Goal: Task Accomplishment & Management: Use online tool/utility

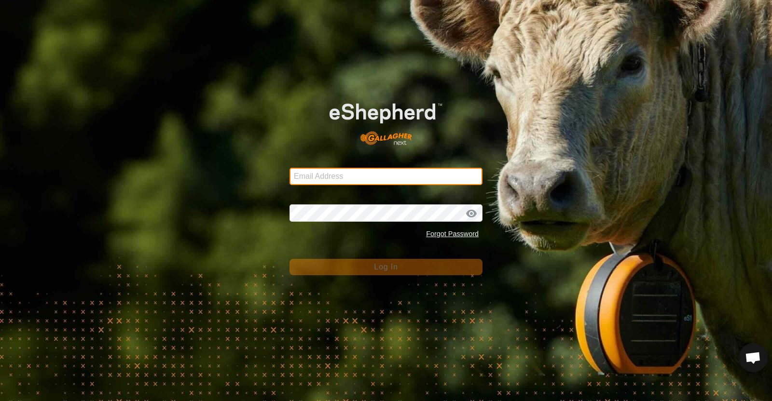
click at [386, 176] on input "Email Address" at bounding box center [385, 176] width 193 height 17
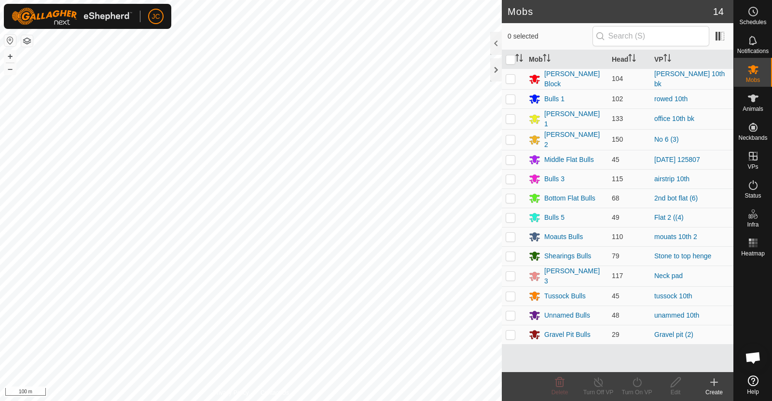
click at [514, 79] on p-checkbox at bounding box center [510, 79] width 10 height 8
checkbox input "true"
click at [634, 384] on icon at bounding box center [637, 383] width 12 height 12
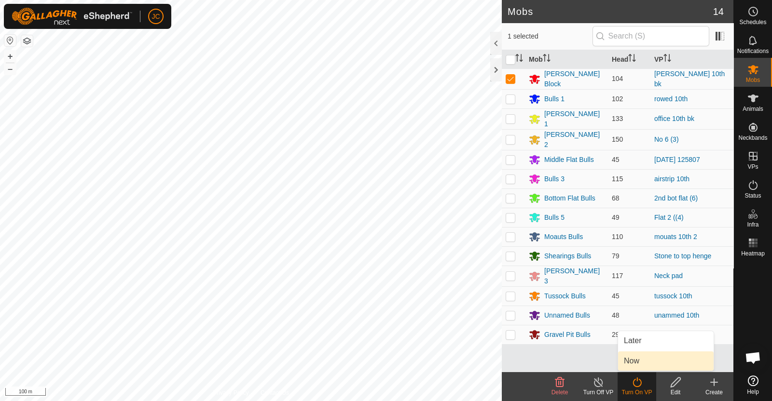
click at [634, 370] on link "Now" at bounding box center [665, 361] width 95 height 19
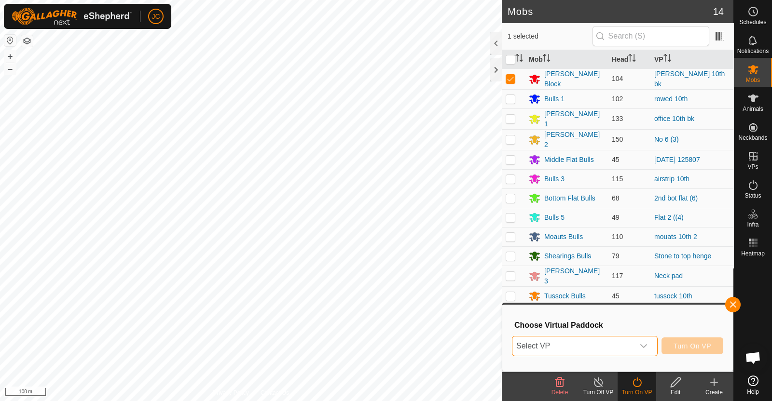
click at [627, 350] on span "Select VP" at bounding box center [573, 346] width 122 height 19
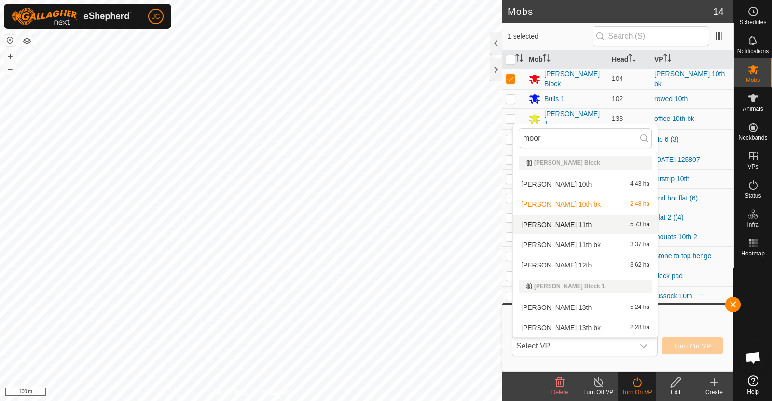
type input "moor"
click at [575, 227] on li "[PERSON_NAME] 11th 5.73 ha" at bounding box center [585, 224] width 145 height 19
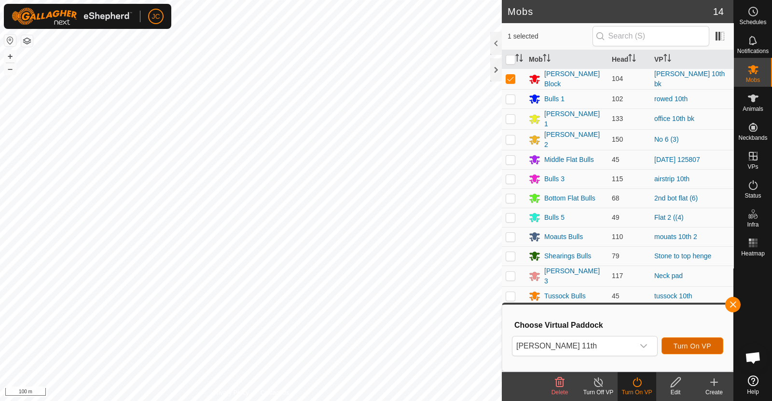
click at [689, 342] on span "Turn On VP" at bounding box center [692, 346] width 38 height 8
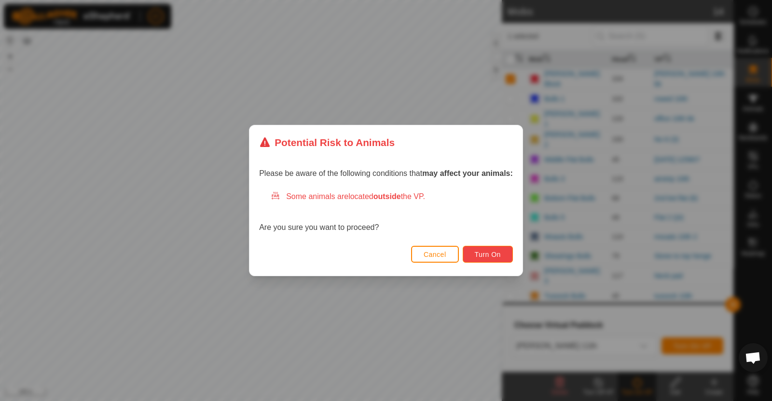
click at [496, 259] on button "Turn On" at bounding box center [487, 254] width 50 height 17
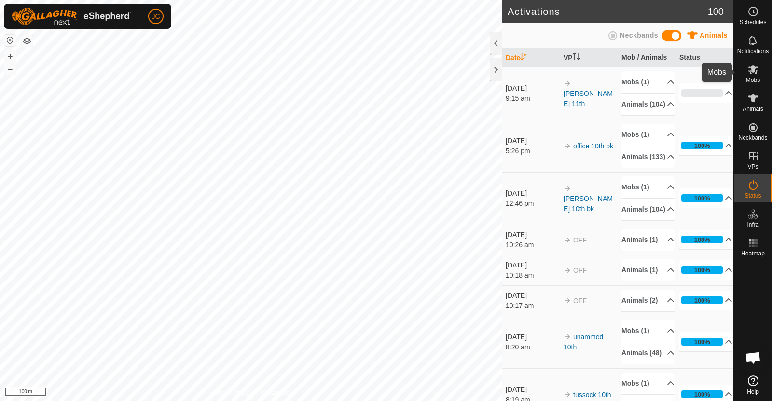
click at [755, 73] on icon at bounding box center [752, 69] width 11 height 9
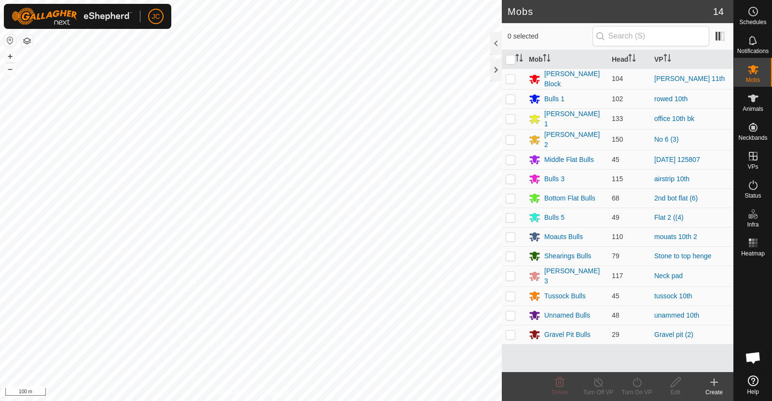
click at [511, 175] on p-checkbox at bounding box center [510, 179] width 10 height 8
checkbox input "true"
click at [642, 385] on icon at bounding box center [637, 383] width 12 height 12
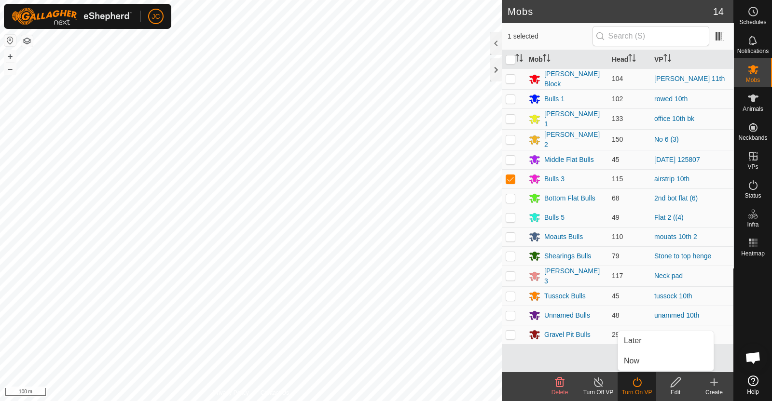
click at [642, 364] on link "Now" at bounding box center [665, 361] width 95 height 19
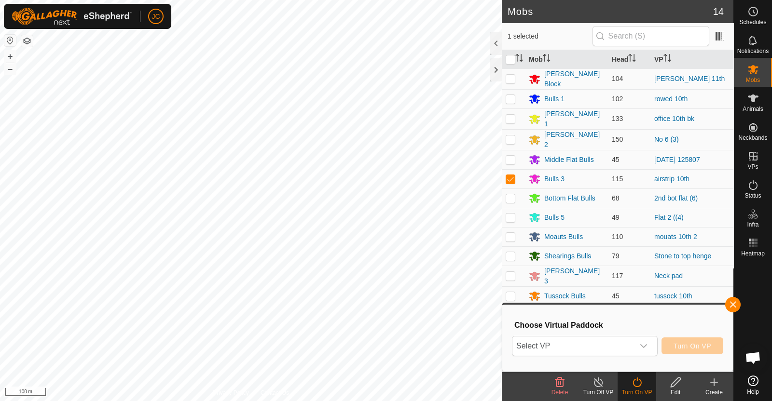
click at [631, 344] on span "Select VP" at bounding box center [573, 346] width 122 height 19
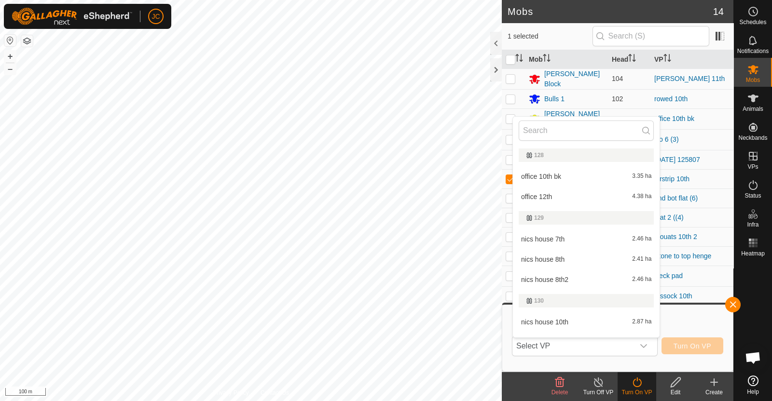
scroll to position [14, 0]
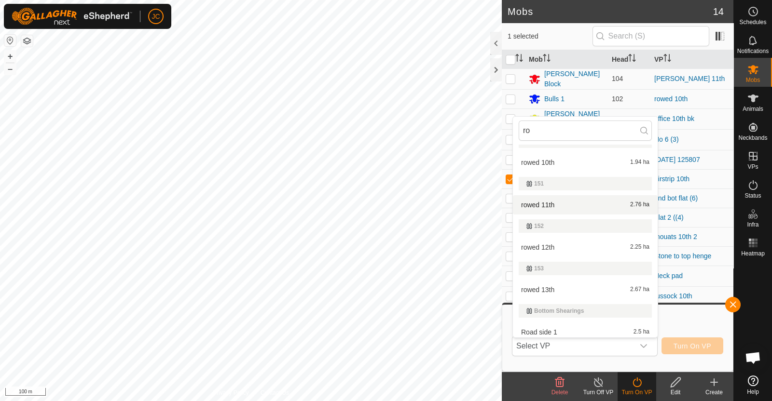
type input "ro"
click at [543, 204] on li "rowed 11th 2.76 ha" at bounding box center [585, 204] width 145 height 19
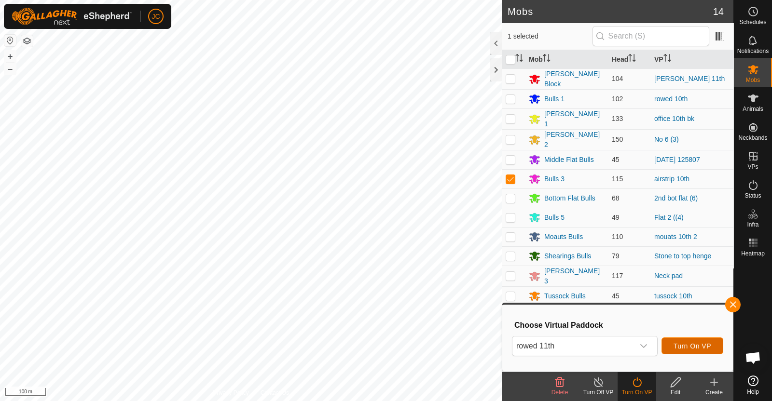
click at [710, 344] on span "Turn On VP" at bounding box center [692, 346] width 38 height 8
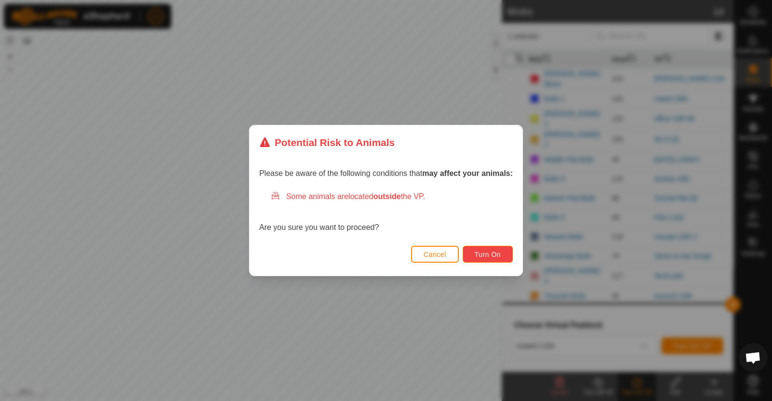
click at [481, 258] on span "Turn On" at bounding box center [487, 255] width 26 height 8
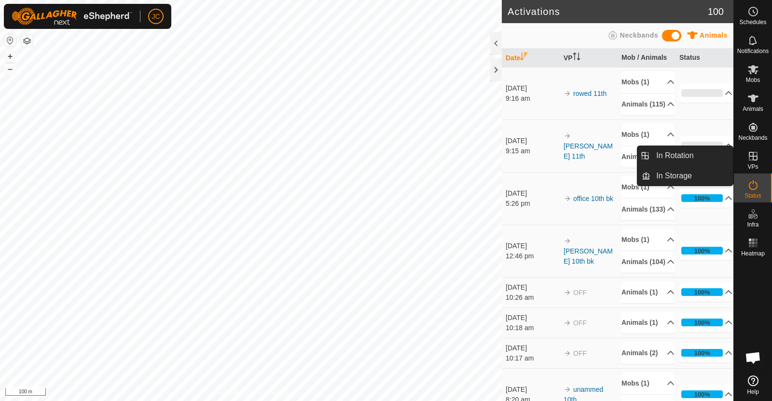
click at [756, 74] on icon at bounding box center [753, 70] width 12 height 12
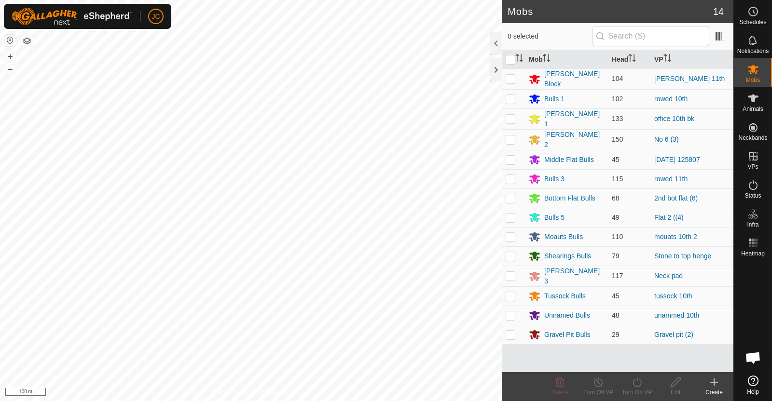
click at [509, 175] on p-checkbox at bounding box center [510, 179] width 10 height 8
checkbox input "true"
click at [641, 387] on icon at bounding box center [637, 383] width 12 height 12
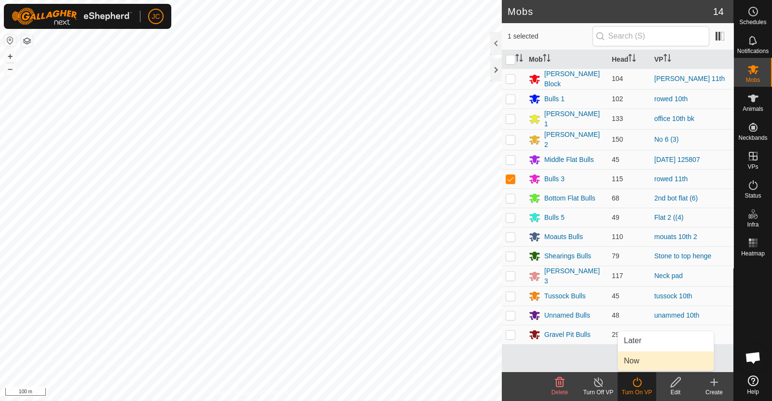
click at [639, 366] on link "Now" at bounding box center [665, 361] width 95 height 19
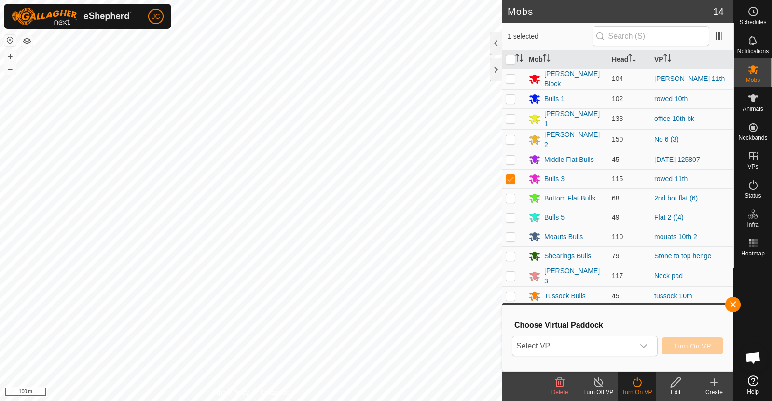
click at [620, 340] on span "Select VP" at bounding box center [573, 346] width 122 height 19
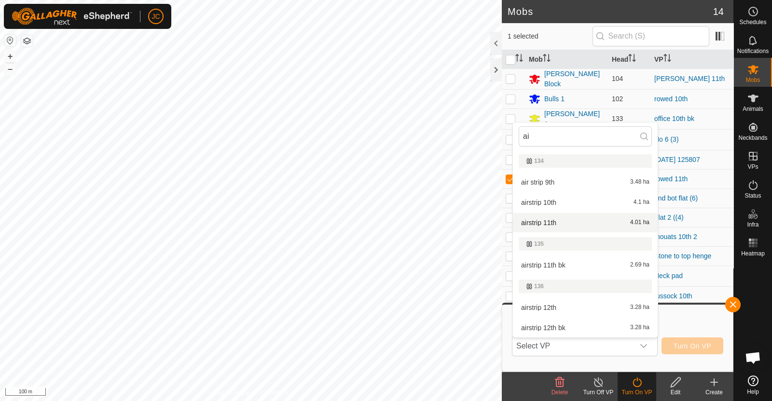
type input "ai"
click at [556, 220] on li "airstrip 11th 4.01 ha" at bounding box center [585, 222] width 145 height 19
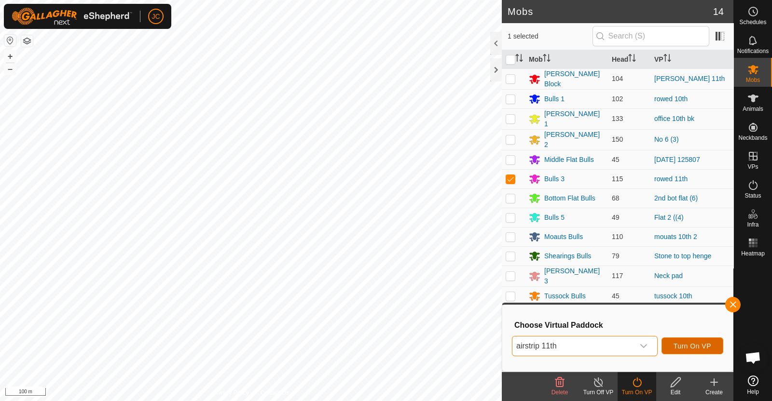
click at [702, 344] on span "Turn On VP" at bounding box center [692, 346] width 38 height 8
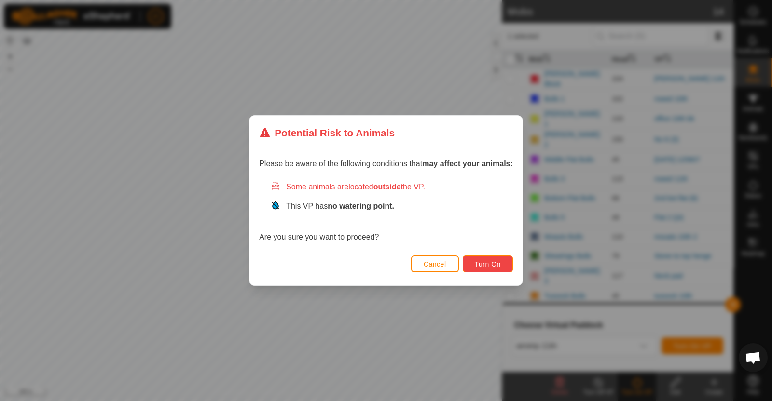
click at [496, 262] on span "Turn On" at bounding box center [487, 264] width 26 height 8
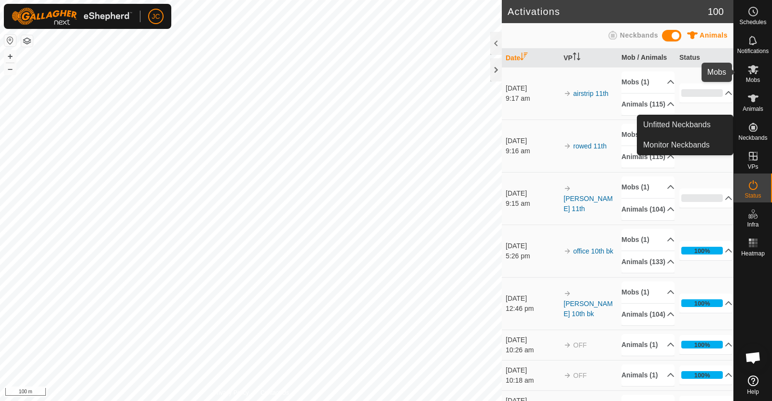
click at [754, 68] on icon at bounding box center [752, 69] width 11 height 9
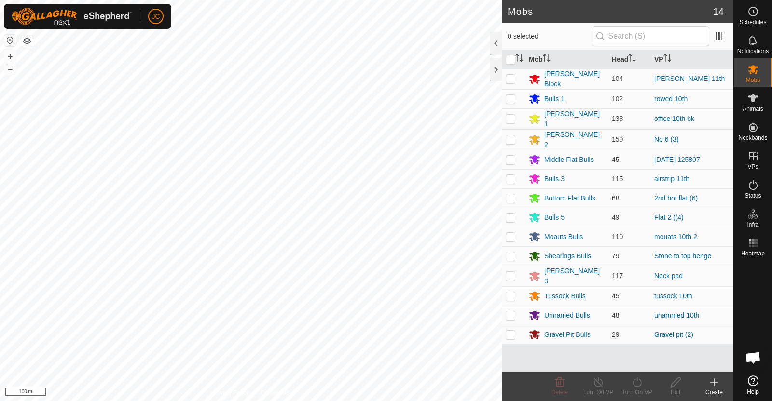
click at [511, 97] on p-checkbox at bounding box center [510, 99] width 10 height 8
checkbox input "true"
click at [638, 384] on icon at bounding box center [637, 383] width 12 height 12
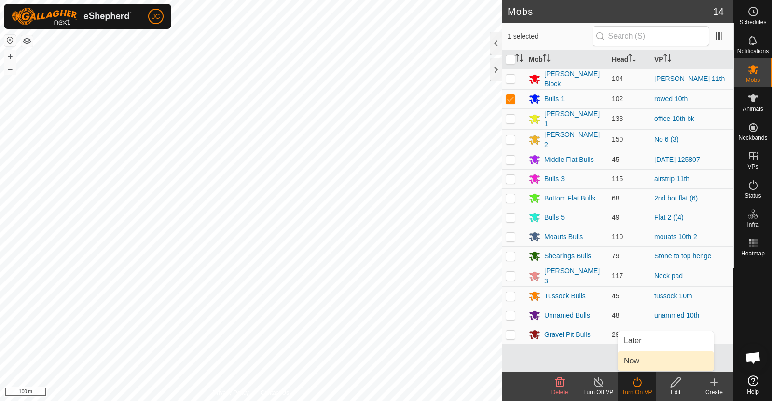
click at [639, 366] on link "Now" at bounding box center [665, 361] width 95 height 19
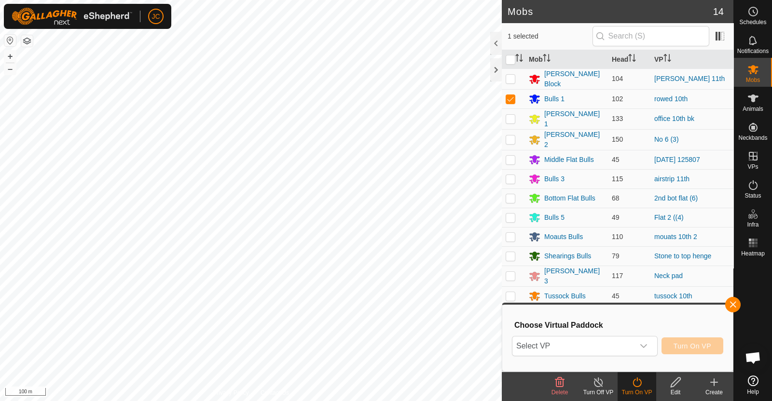
click at [641, 341] on div "dropdown trigger" at bounding box center [643, 346] width 19 height 19
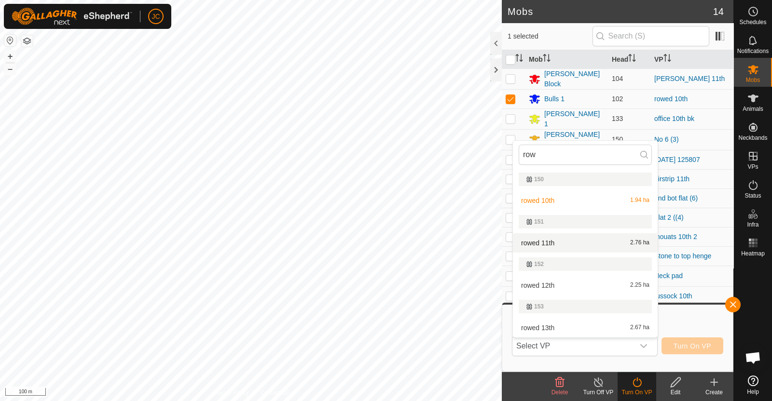
type input "row"
click at [608, 243] on li "rowed 11th 2.76 ha" at bounding box center [585, 242] width 145 height 19
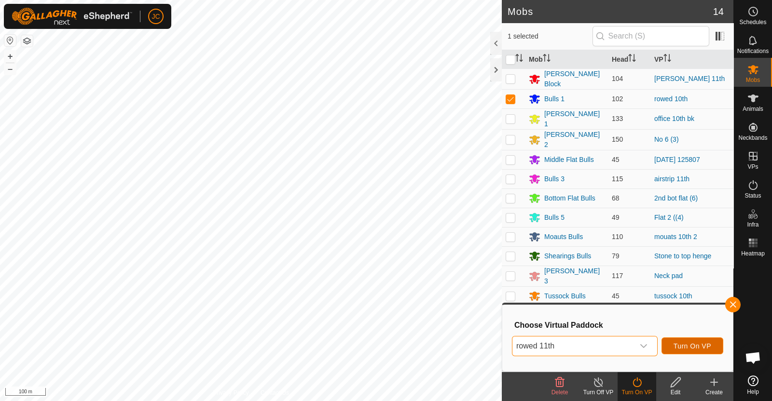
click at [691, 342] on span "Turn On VP" at bounding box center [692, 346] width 38 height 8
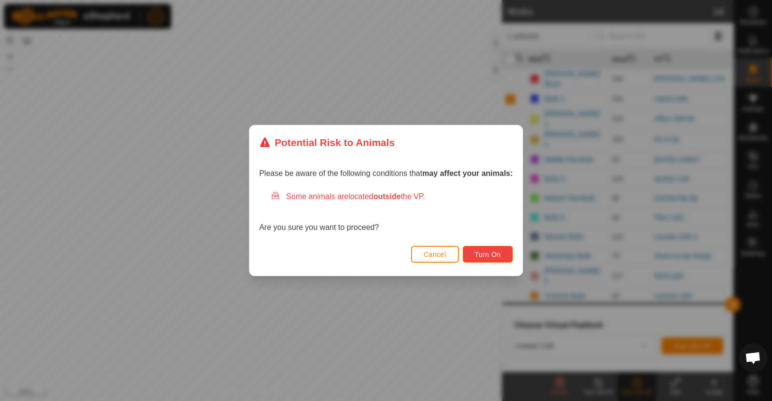
click at [507, 256] on button "Turn On" at bounding box center [487, 254] width 50 height 17
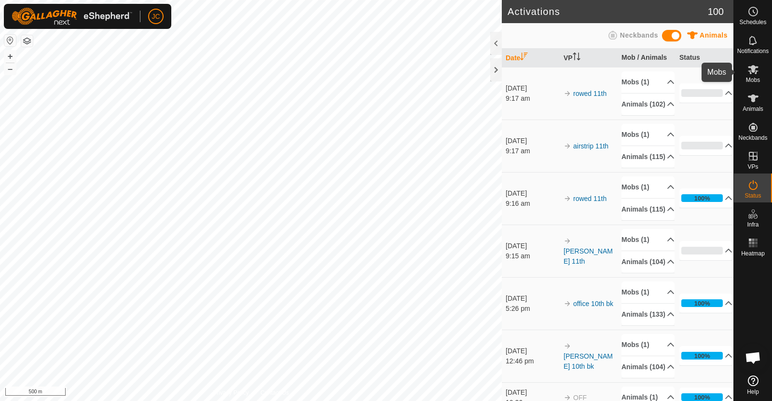
click at [757, 68] on icon at bounding box center [753, 70] width 12 height 12
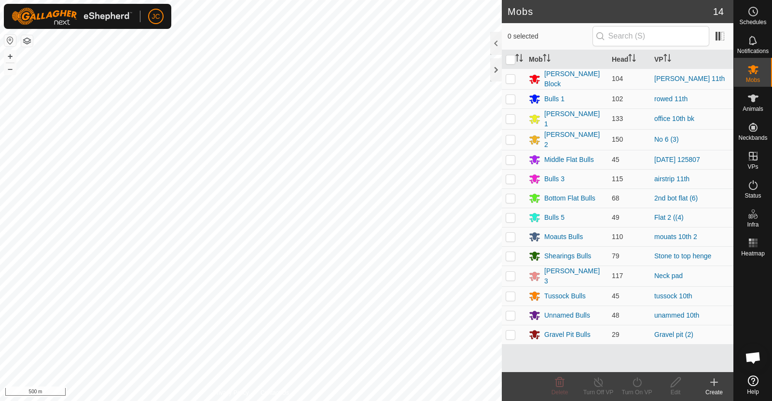
click at [508, 312] on p-checkbox at bounding box center [510, 315] width 10 height 8
checkbox input "true"
click at [636, 385] on icon at bounding box center [637, 383] width 12 height 12
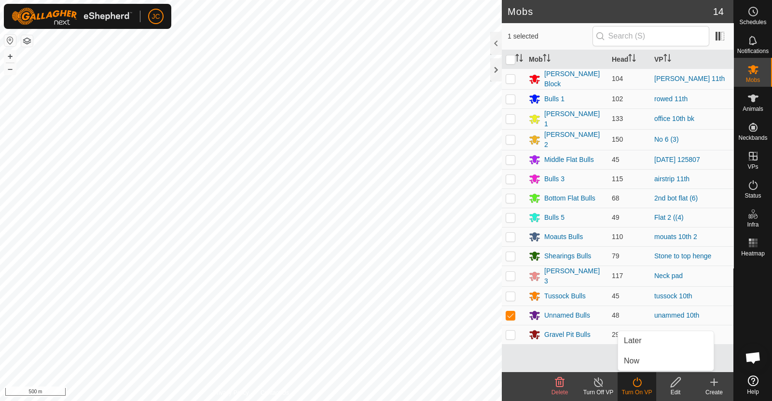
click at [647, 360] on link "Now" at bounding box center [665, 361] width 95 height 19
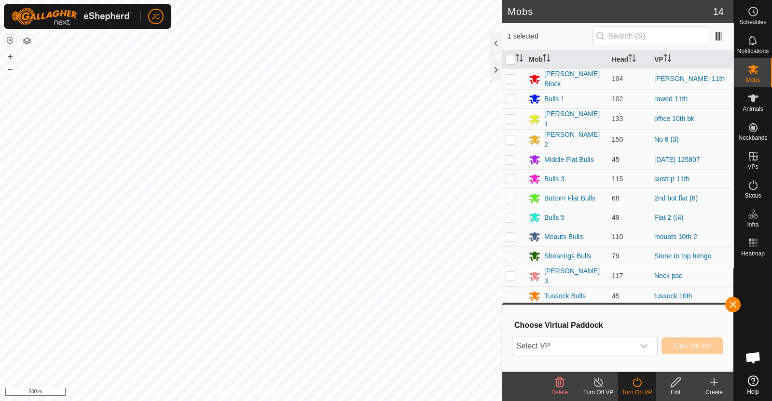
click at [607, 336] on p-select "Select VP" at bounding box center [585, 346] width 146 height 20
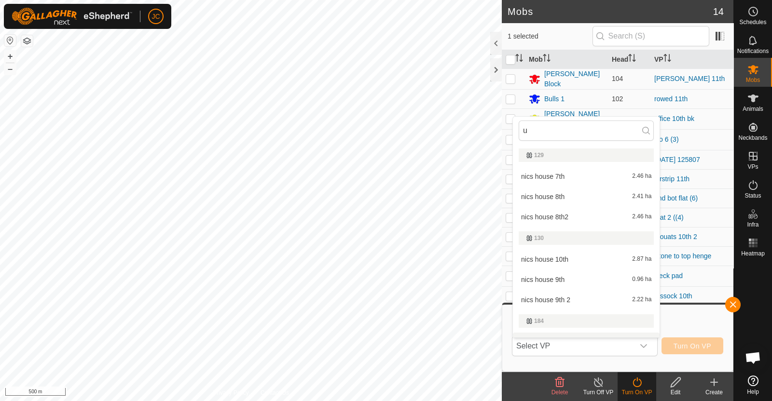
scroll to position [14, 0]
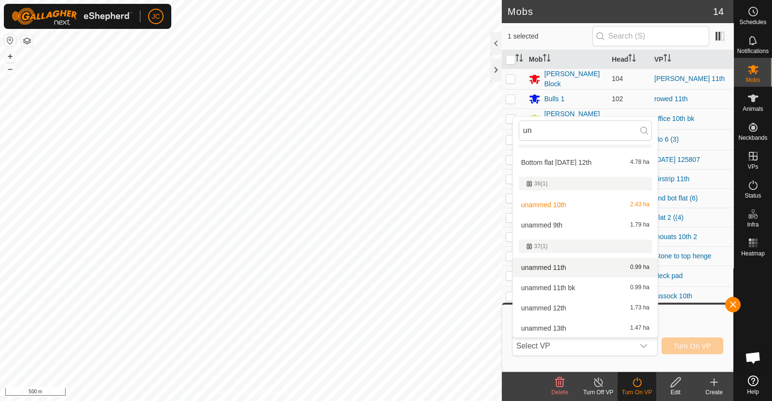
type input "un"
click at [579, 267] on li "unammed 11th 0.99 ha" at bounding box center [585, 267] width 145 height 19
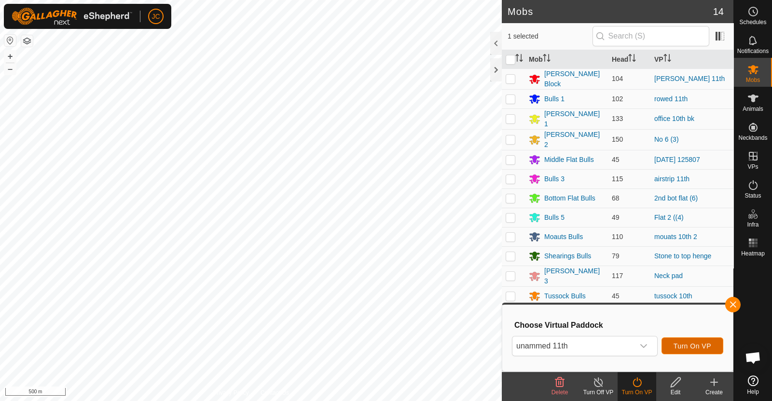
click at [691, 344] on span "Turn On VP" at bounding box center [692, 346] width 38 height 8
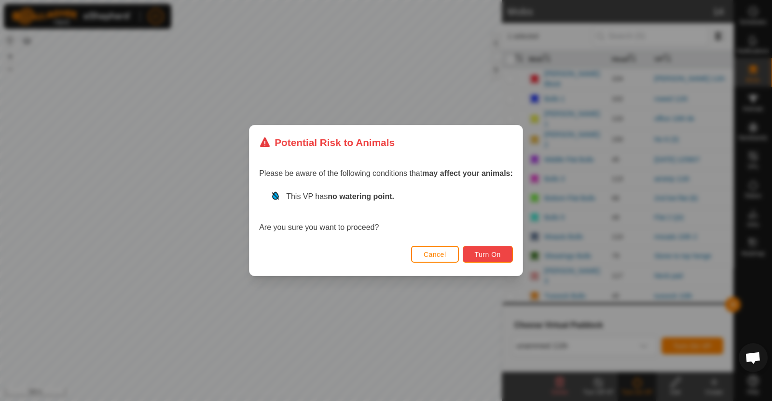
click at [493, 255] on span "Turn On" at bounding box center [487, 255] width 26 height 8
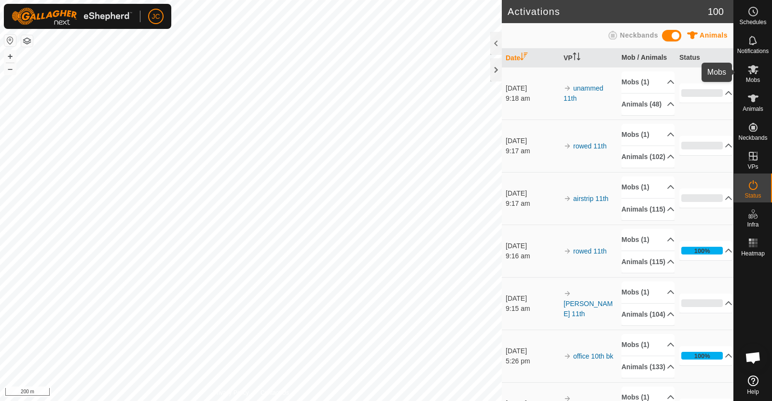
click at [751, 75] on es-mob-svg-icon at bounding box center [752, 69] width 17 height 15
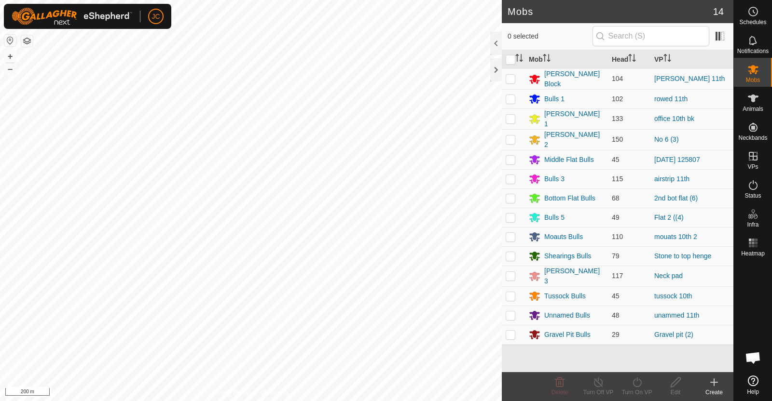
click at [512, 292] on p-checkbox at bounding box center [510, 296] width 10 height 8
checkbox input "true"
click at [637, 378] on icon at bounding box center [637, 383] width 12 height 12
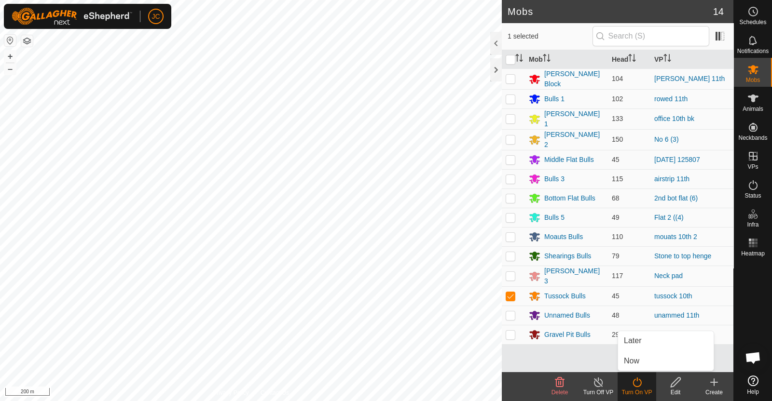
click at [639, 370] on link "Now" at bounding box center [665, 361] width 95 height 19
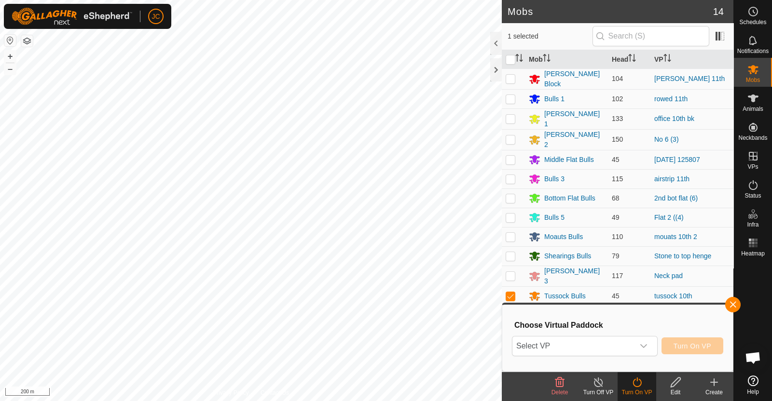
click at [631, 346] on span "Select VP" at bounding box center [573, 346] width 122 height 19
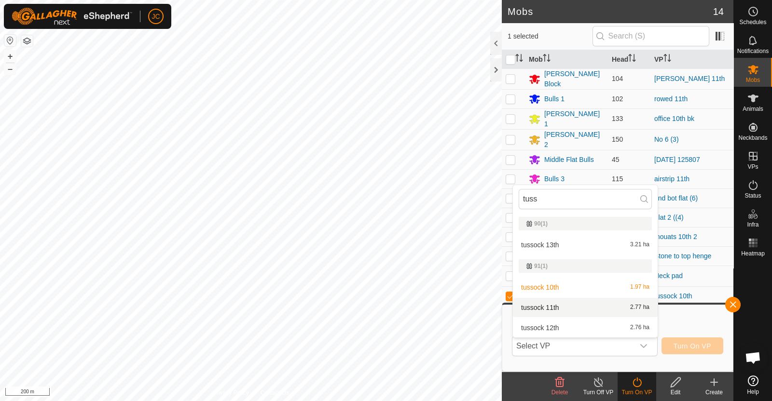
type input "tuss"
click at [588, 307] on li "tussock 11th 2.77 ha" at bounding box center [585, 307] width 145 height 19
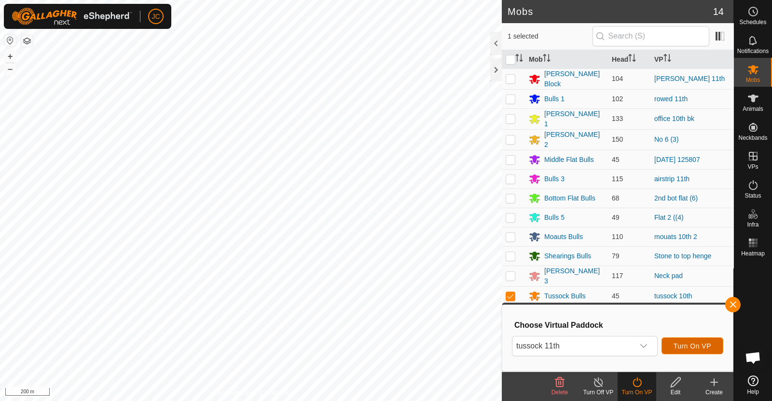
click at [684, 346] on span "Turn On VP" at bounding box center [692, 346] width 38 height 8
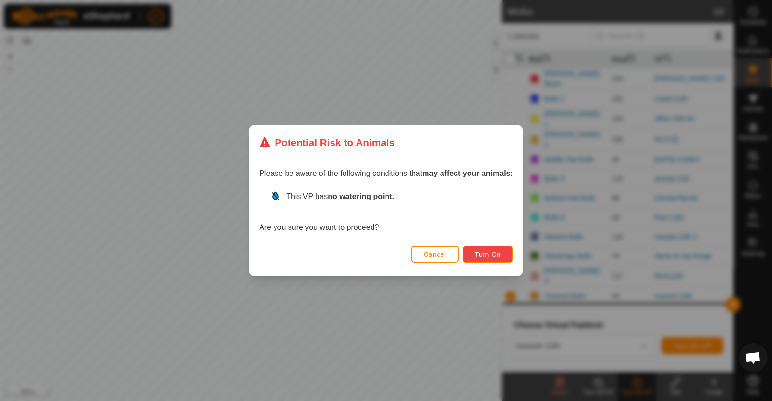
click at [499, 259] on button "Turn On" at bounding box center [487, 254] width 50 height 17
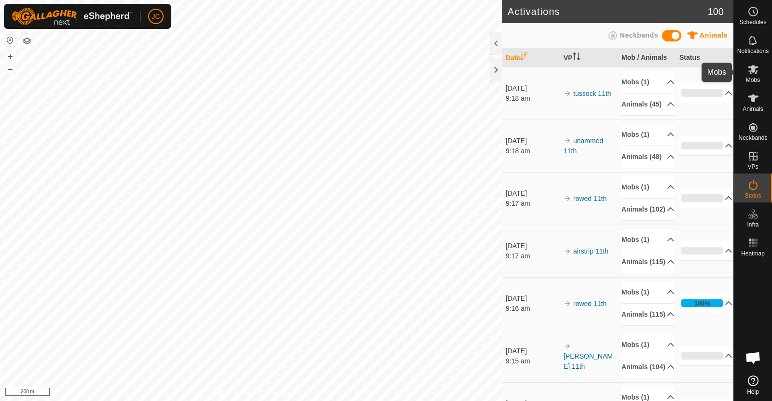
click at [757, 75] on es-mob-svg-icon at bounding box center [752, 69] width 17 height 15
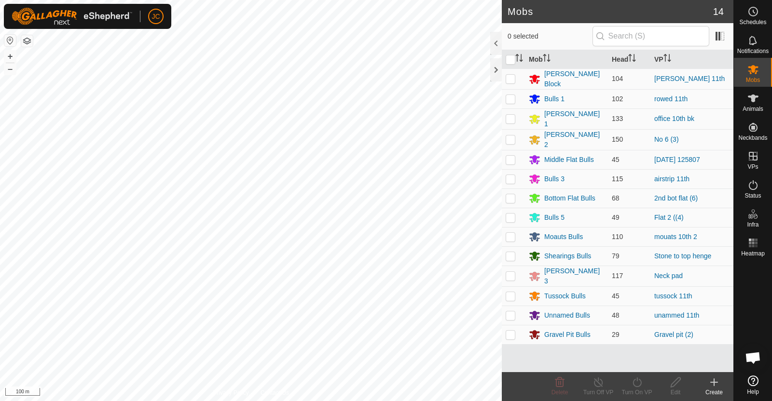
click at [512, 233] on p-checkbox at bounding box center [510, 237] width 10 height 8
checkbox input "true"
click at [641, 384] on icon at bounding box center [637, 383] width 12 height 12
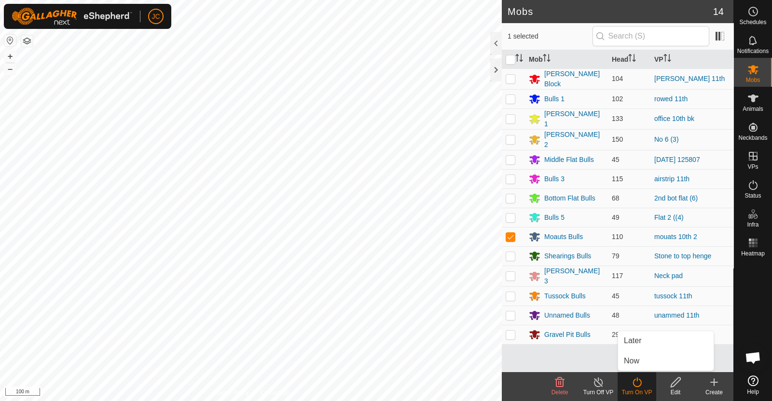
click at [650, 364] on link "Now" at bounding box center [665, 361] width 95 height 19
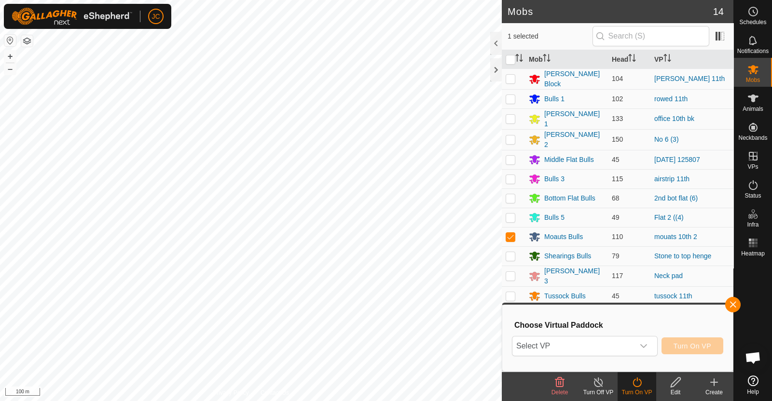
click at [645, 347] on icon "dropdown trigger" at bounding box center [643, 346] width 8 height 8
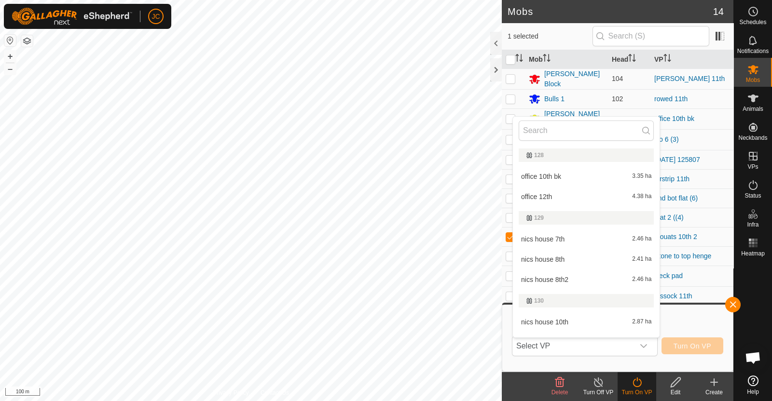
scroll to position [14, 0]
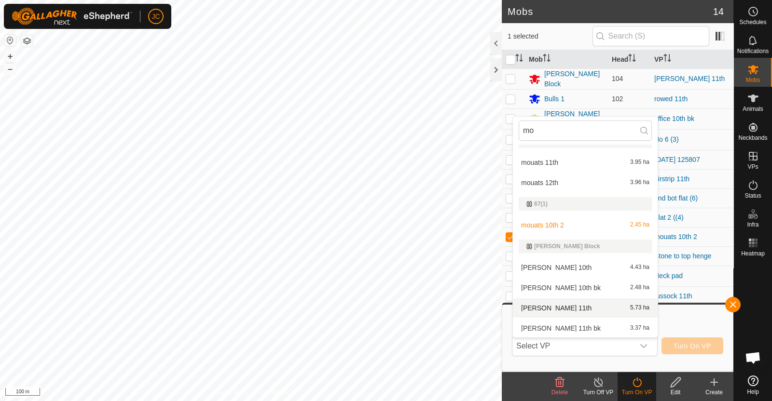
type input "mo"
click at [556, 309] on li "[PERSON_NAME] 11th 5.73 ha" at bounding box center [585, 307] width 145 height 19
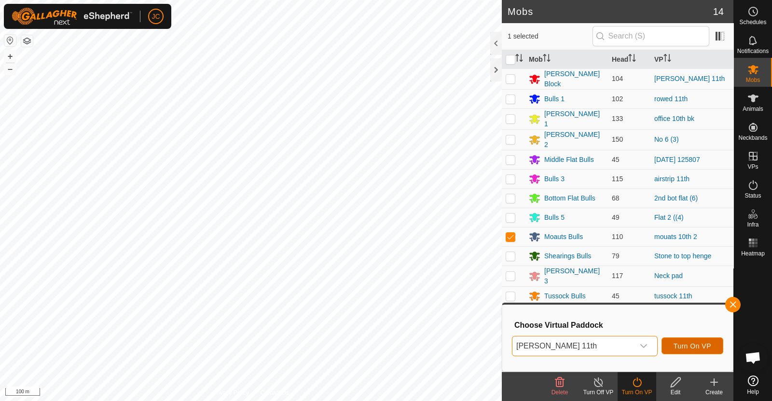
click at [704, 348] on span "Turn On VP" at bounding box center [692, 346] width 38 height 8
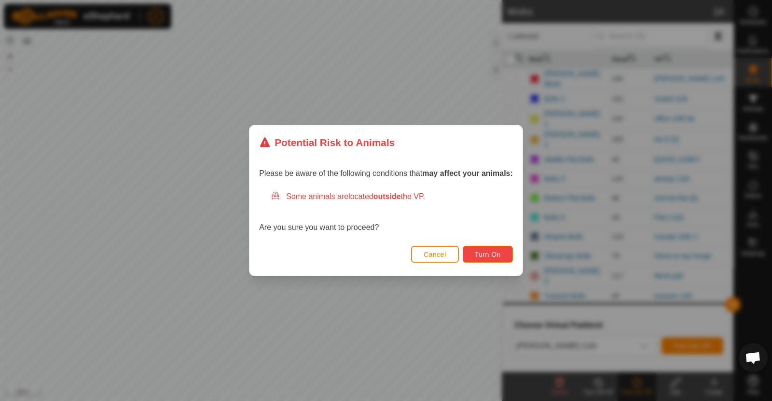
click at [502, 256] on button "Turn On" at bounding box center [487, 254] width 50 height 17
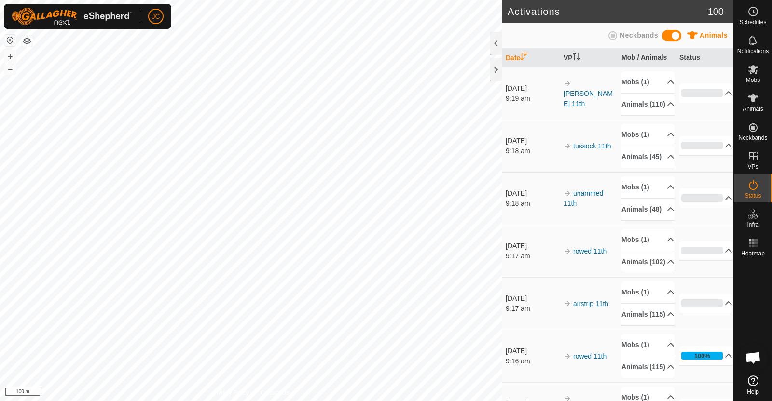
click at [661, 84] on p-accordion-header "Mobs (1)" at bounding box center [647, 82] width 53 height 22
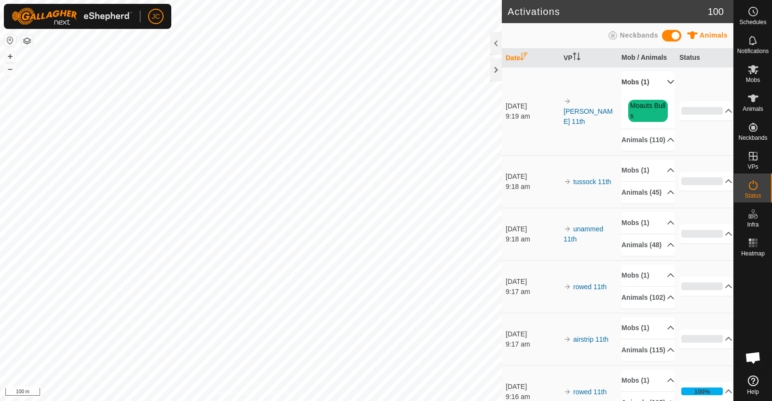
click at [658, 79] on p-accordion-header "Mobs (1)" at bounding box center [647, 82] width 53 height 22
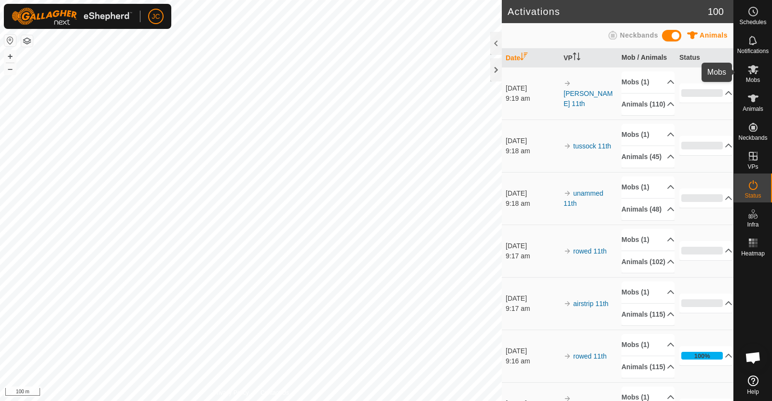
click at [759, 68] on es-mob-svg-icon at bounding box center [752, 69] width 17 height 15
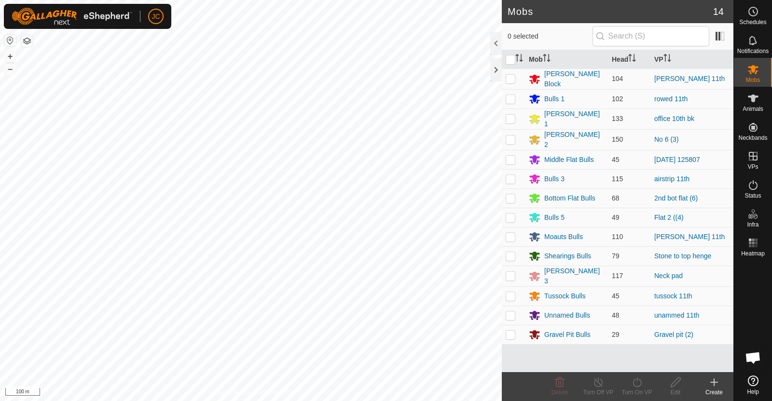
click at [514, 233] on p-checkbox at bounding box center [510, 237] width 10 height 8
checkbox input "true"
click at [631, 382] on icon at bounding box center [637, 383] width 12 height 12
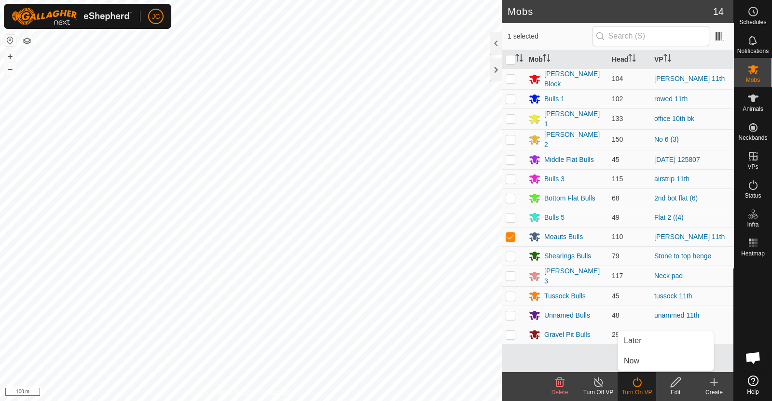
click at [639, 365] on link "Now" at bounding box center [665, 361] width 95 height 19
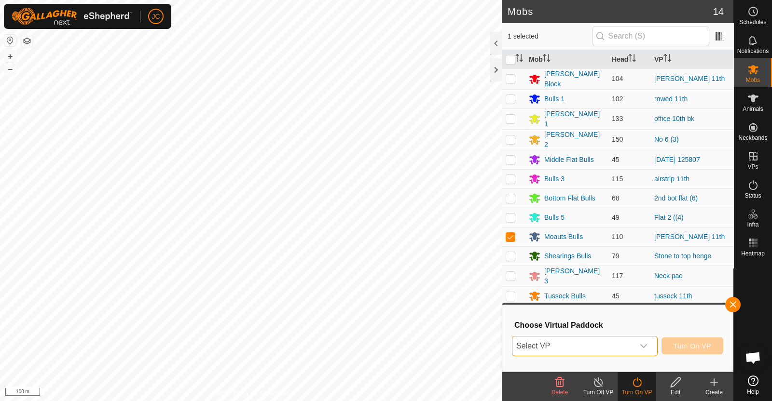
click at [632, 352] on span "Select VP" at bounding box center [573, 346] width 122 height 19
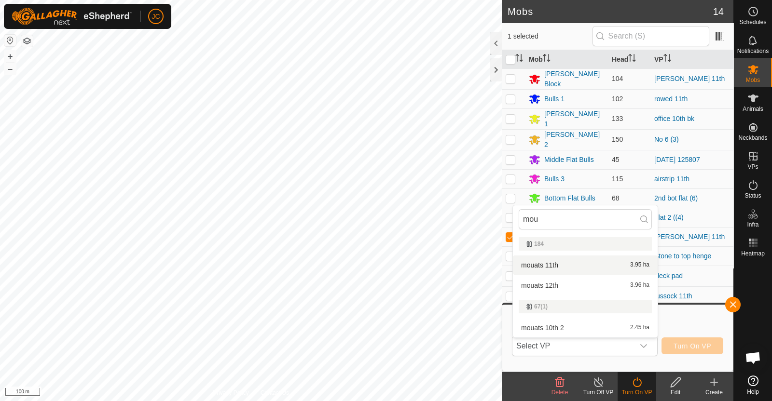
type input "mou"
click at [554, 267] on li "mouats 11th 3.95 ha" at bounding box center [585, 265] width 145 height 19
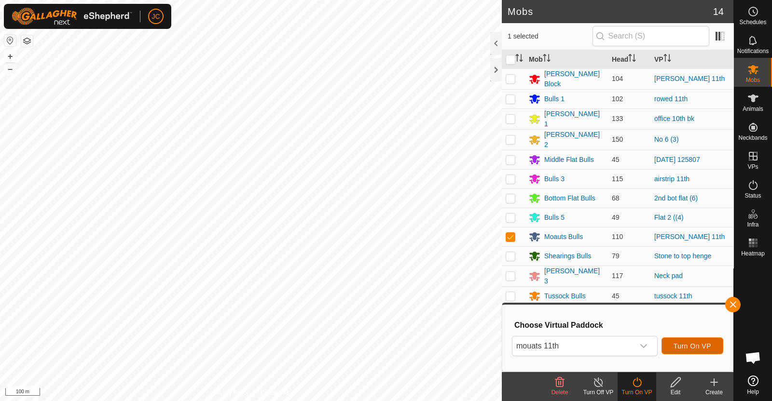
click at [681, 348] on span "Turn On VP" at bounding box center [692, 346] width 38 height 8
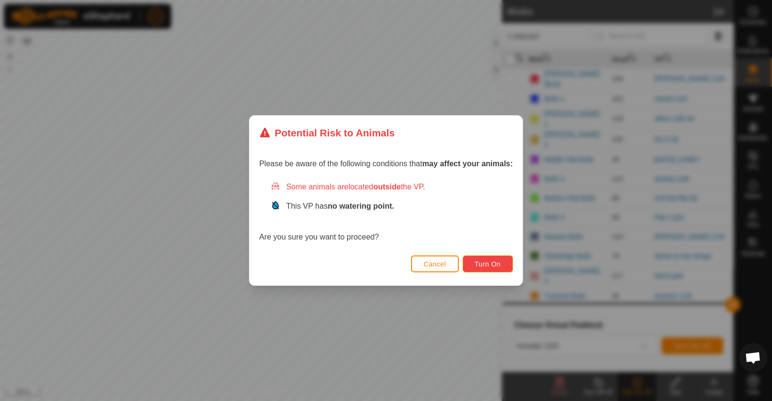
click at [493, 262] on span "Turn On" at bounding box center [487, 264] width 26 height 8
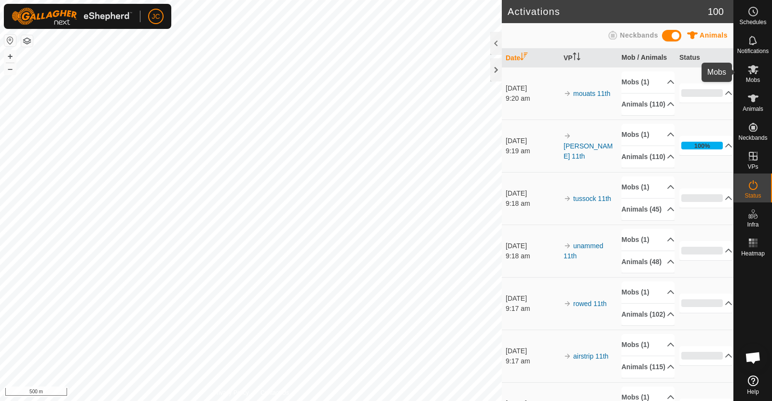
click at [757, 74] on icon at bounding box center [753, 70] width 12 height 12
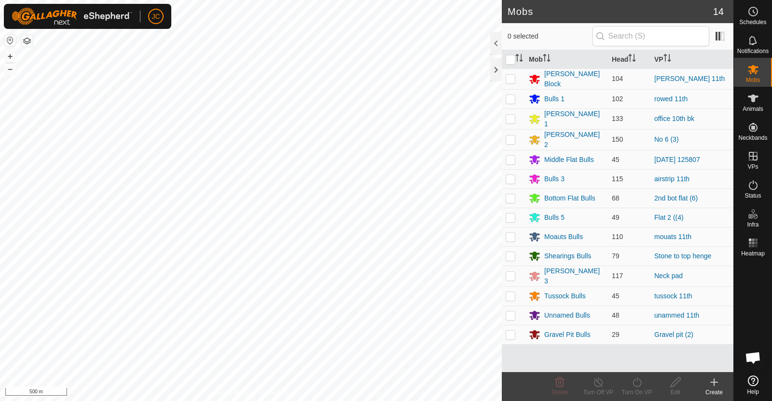
click at [509, 194] on p-checkbox at bounding box center [510, 198] width 10 height 8
checkbox input "true"
click at [632, 386] on icon at bounding box center [637, 383] width 12 height 12
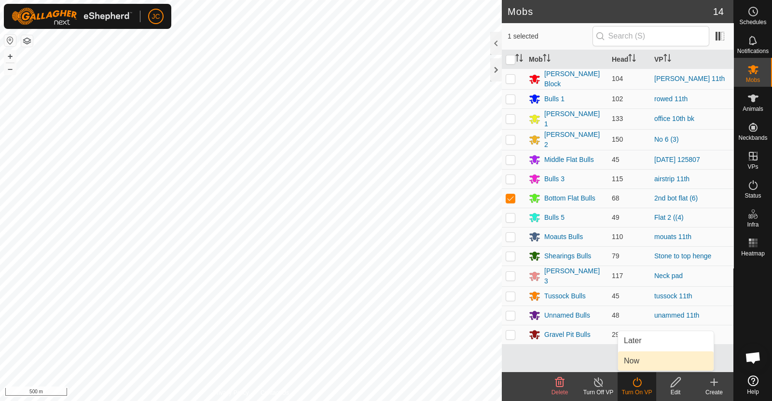
click at [635, 361] on link "Now" at bounding box center [665, 361] width 95 height 19
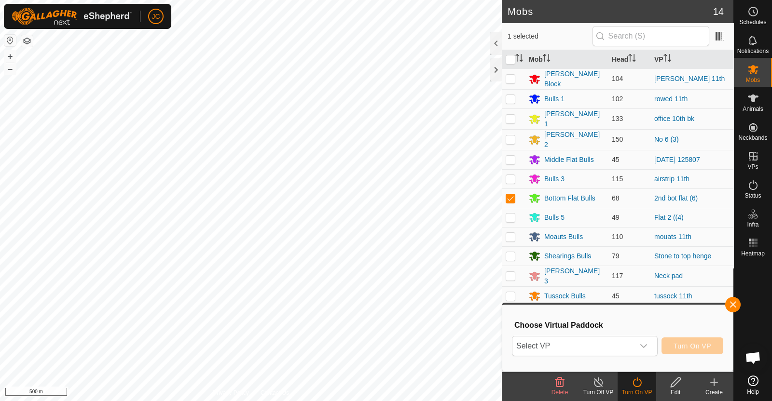
click at [628, 349] on span "Select VP" at bounding box center [573, 346] width 122 height 19
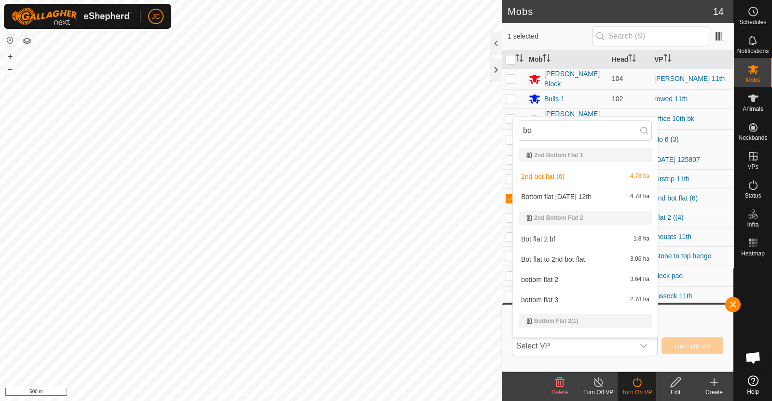
scroll to position [14, 0]
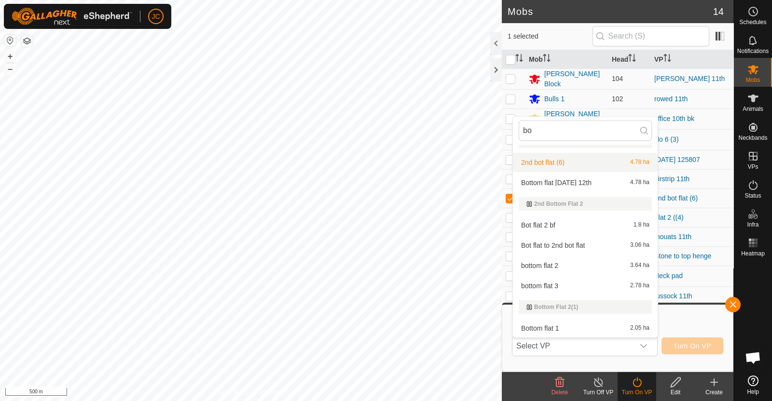
type input "bo"
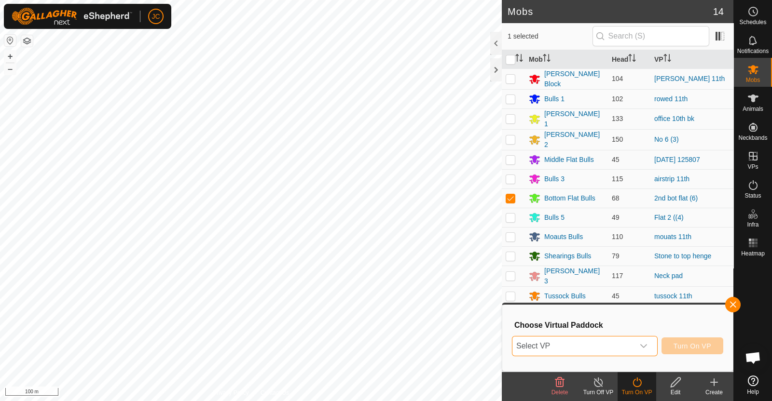
click at [621, 337] on span "Select VP" at bounding box center [573, 346] width 122 height 19
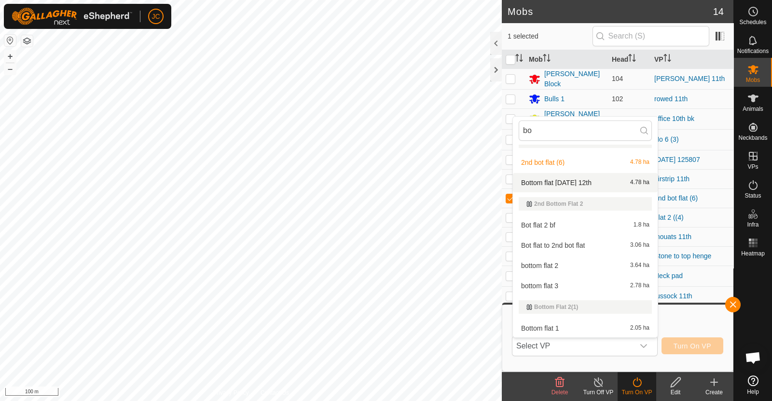
scroll to position [0, 0]
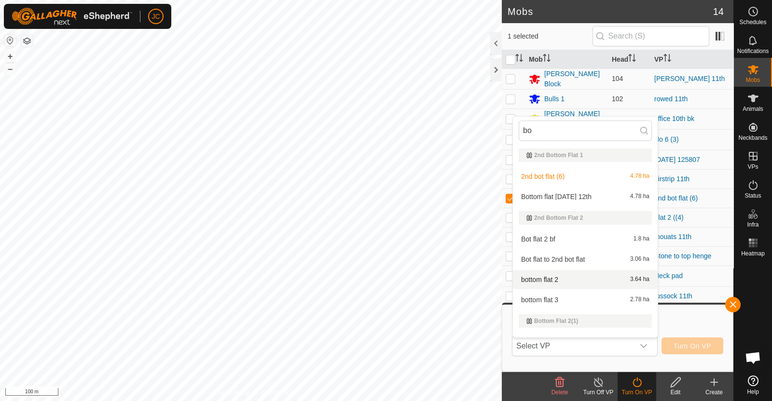
click at [728, 300] on button "button" at bounding box center [732, 304] width 15 height 15
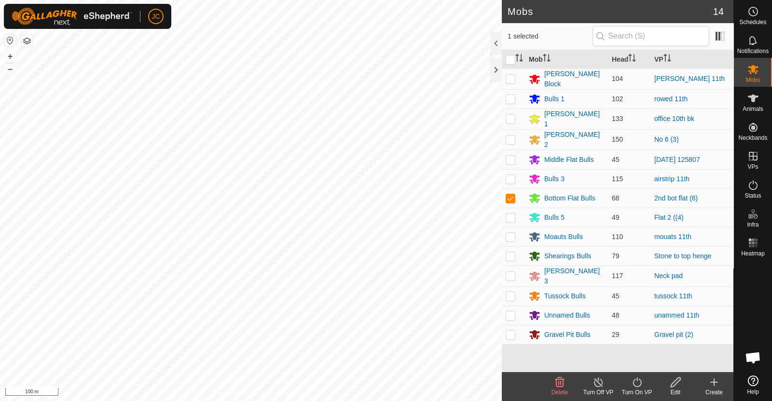
click at [504, 194] on td at bounding box center [512, 198] width 23 height 19
checkbox input "false"
click at [511, 331] on p-checkbox at bounding box center [510, 335] width 10 height 8
checkbox input "true"
click at [642, 383] on icon at bounding box center [637, 383] width 12 height 12
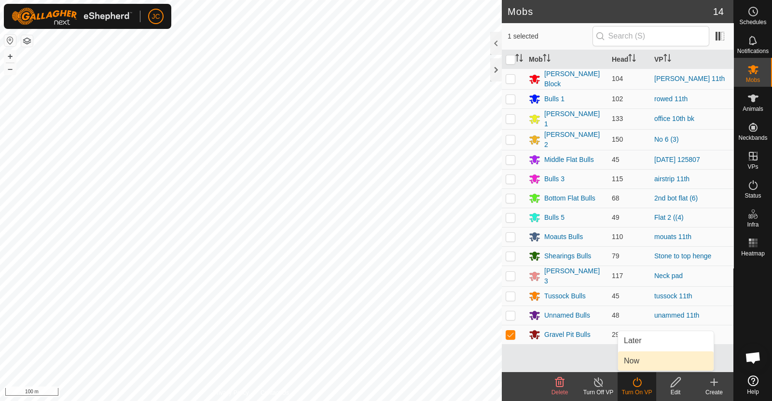
click at [636, 360] on link "Now" at bounding box center [665, 361] width 95 height 19
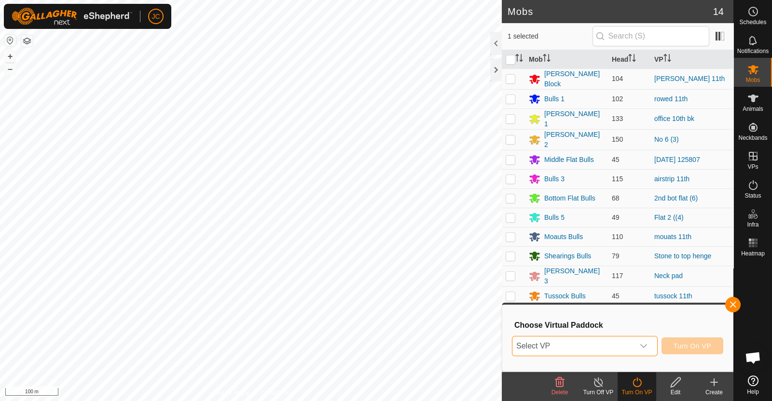
click at [627, 348] on span "Select VP" at bounding box center [573, 346] width 122 height 19
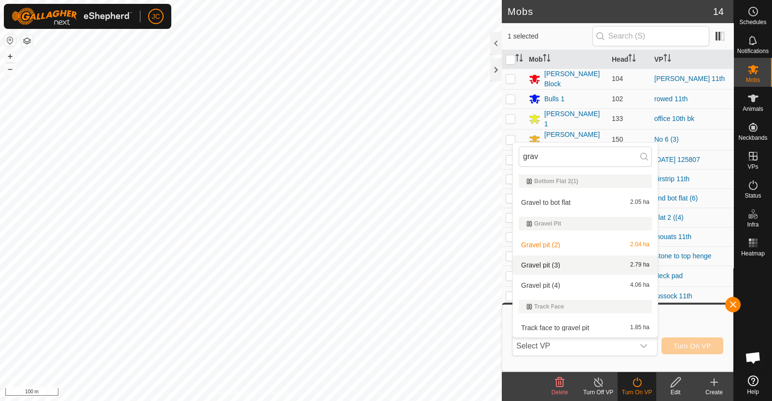
type input "grav"
click at [564, 262] on li "Gravel pit (3) 2.79 ha" at bounding box center [585, 265] width 145 height 19
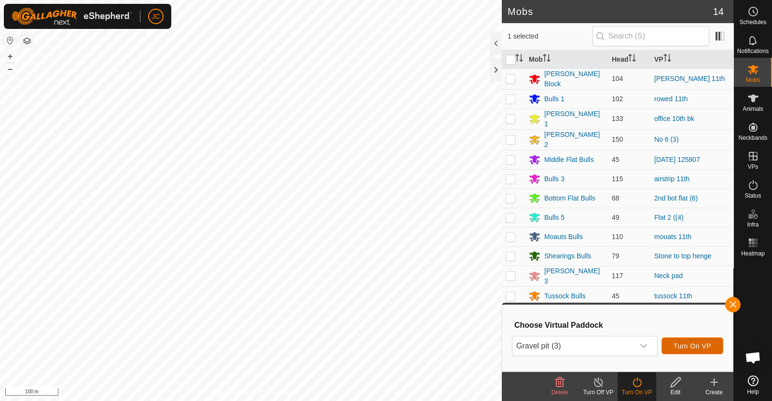
click at [704, 343] on span "Turn On VP" at bounding box center [692, 346] width 38 height 8
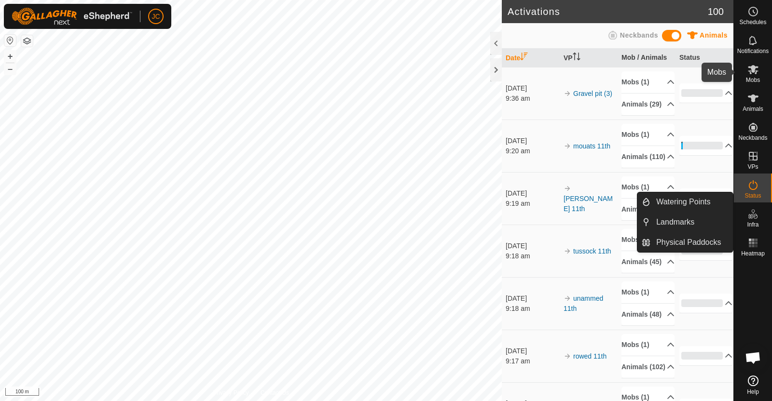
click at [750, 76] on es-mob-svg-icon at bounding box center [752, 69] width 17 height 15
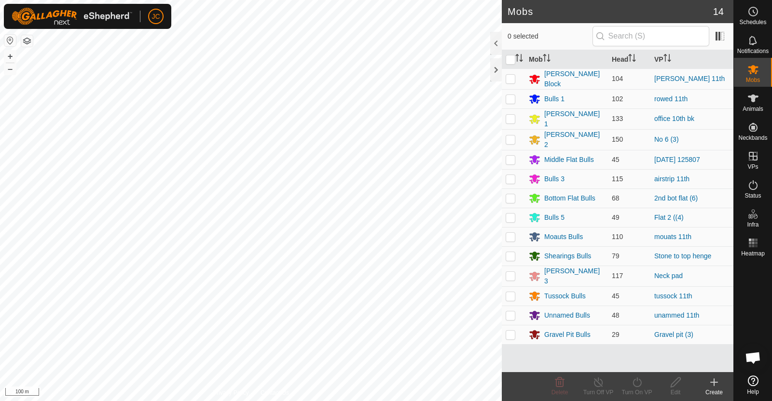
click at [510, 156] on p-checkbox at bounding box center [510, 160] width 10 height 8
checkbox input "true"
click at [643, 382] on turn-on-svg-icon at bounding box center [636, 383] width 39 height 12
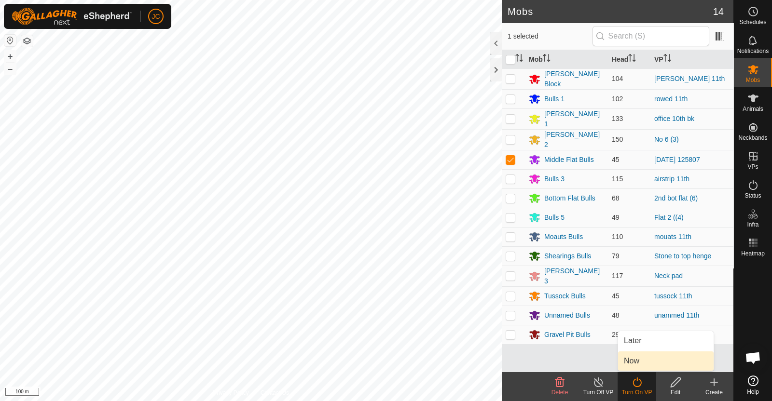
click at [638, 367] on link "Now" at bounding box center [665, 361] width 95 height 19
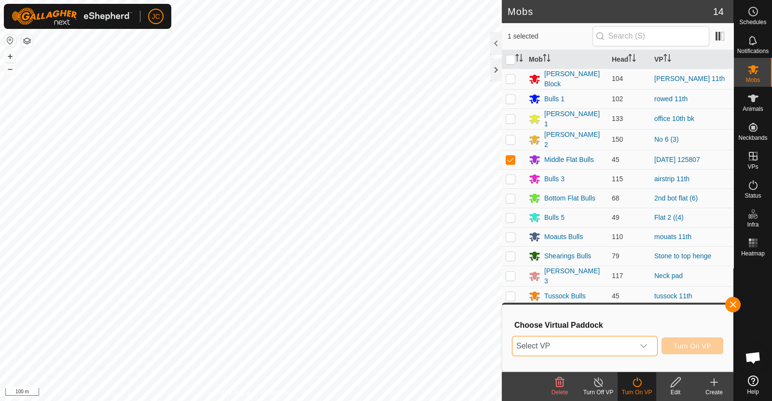
click at [625, 344] on span "Select VP" at bounding box center [573, 346] width 122 height 19
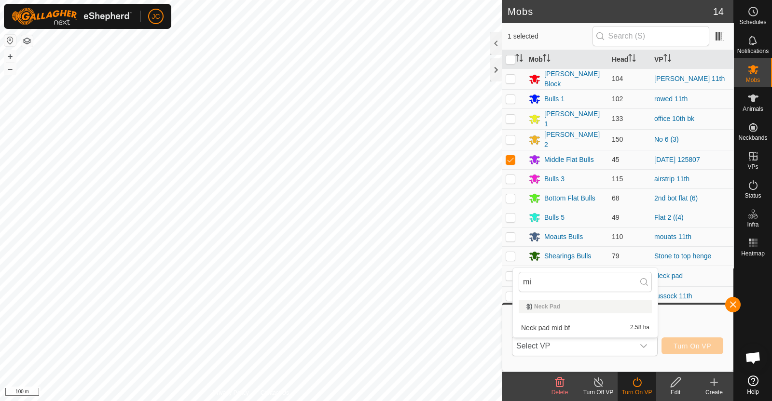
type input "m"
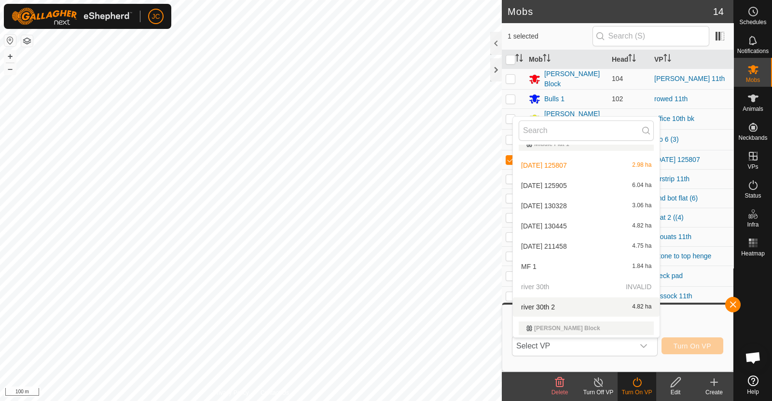
scroll to position [2128, 0]
click at [577, 189] on li "2025-08-22 125905 6.04 ha" at bounding box center [586, 186] width 147 height 19
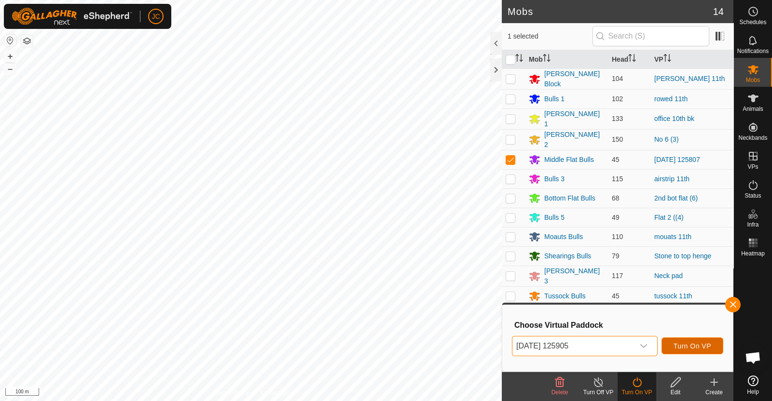
click at [688, 340] on button "Turn On VP" at bounding box center [692, 346] width 62 height 17
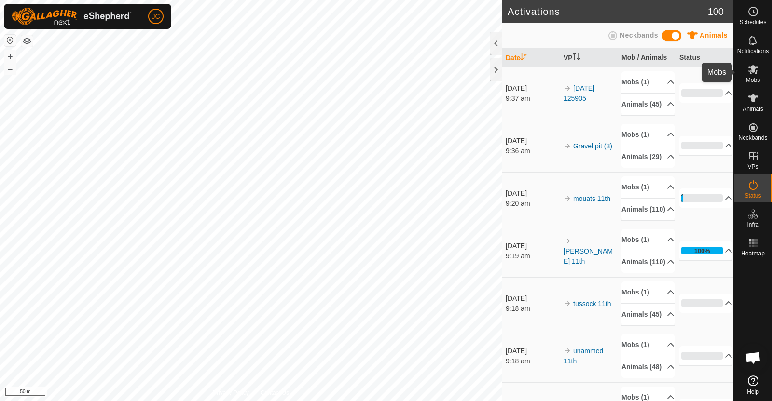
click at [759, 71] on es-mob-svg-icon at bounding box center [752, 69] width 17 height 15
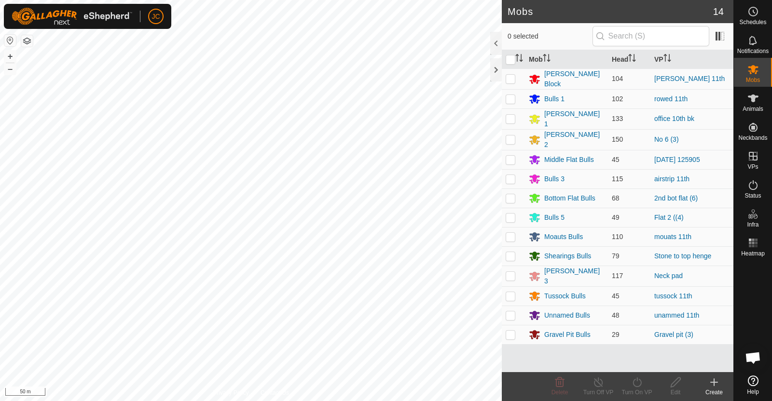
click at [513, 214] on p-checkbox at bounding box center [510, 218] width 10 height 8
checkbox input "true"
click at [637, 381] on icon at bounding box center [637, 383] width 12 height 12
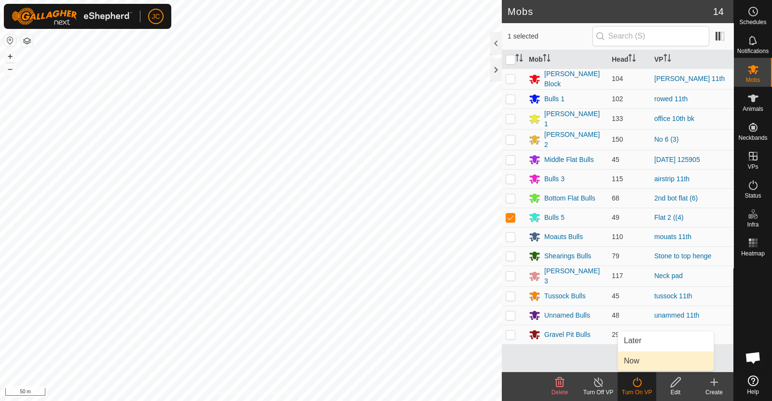
click at [644, 363] on link "Now" at bounding box center [665, 361] width 95 height 19
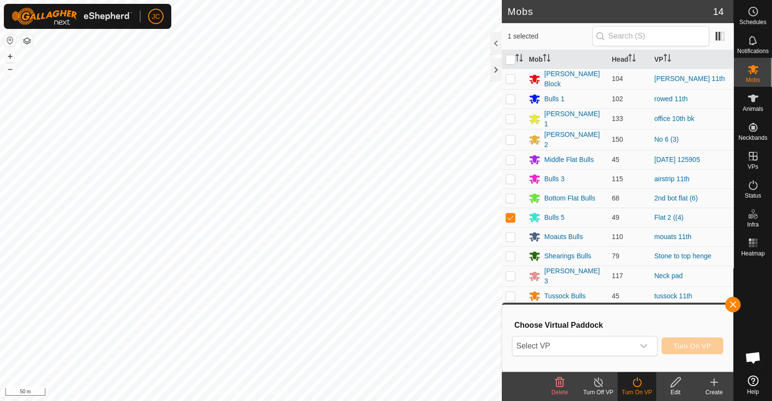
click at [634, 346] on div "dropdown trigger" at bounding box center [643, 346] width 19 height 19
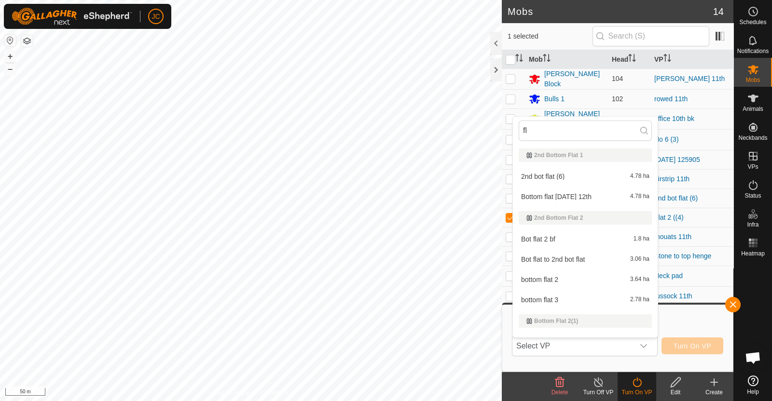
type input "f"
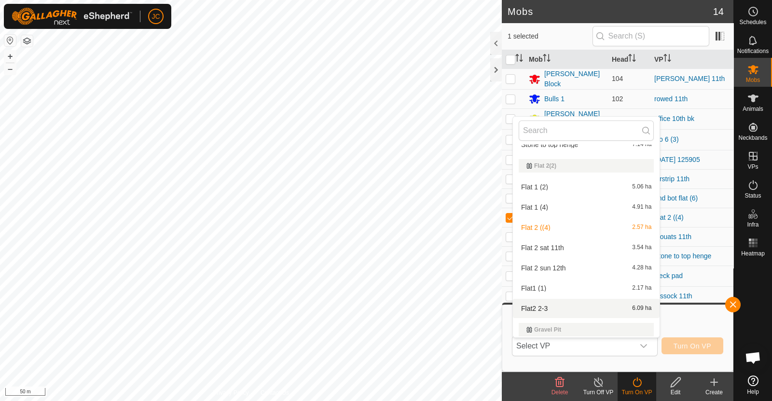
scroll to position [1783, 0]
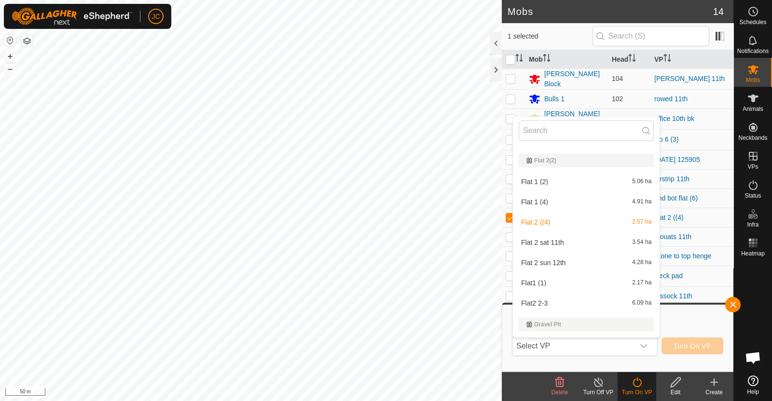
click at [584, 240] on li "Flat 2 sat 11th 3.54 ha" at bounding box center [586, 242] width 147 height 19
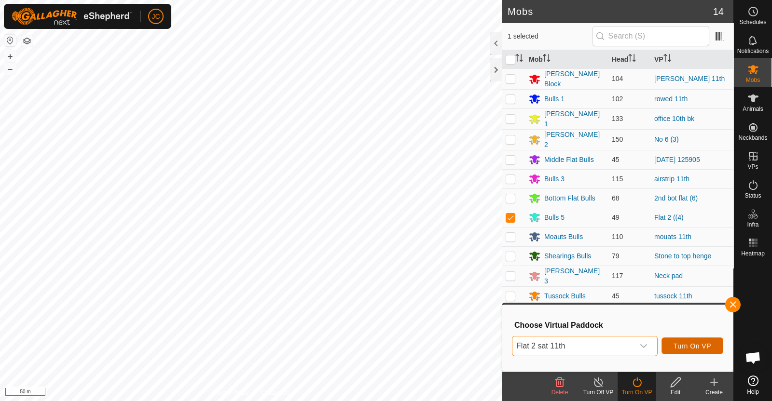
click at [703, 344] on span "Turn On VP" at bounding box center [692, 346] width 38 height 8
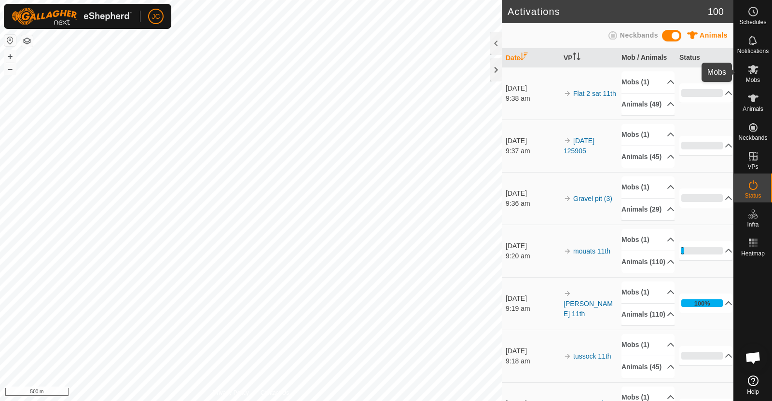
click at [759, 77] on span "Mobs" at bounding box center [752, 80] width 14 height 6
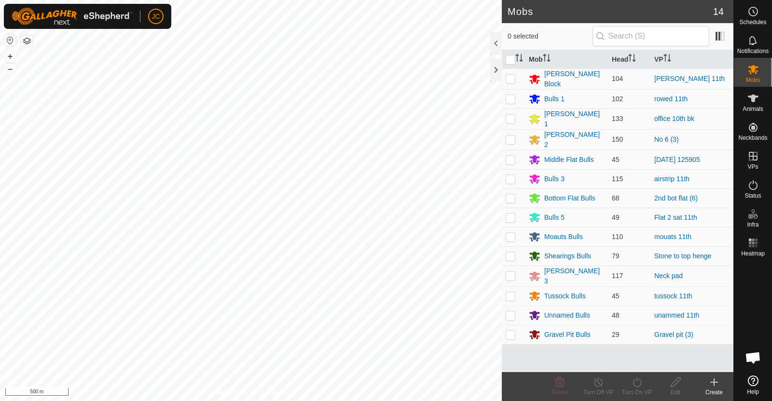
click at [511, 136] on p-checkbox at bounding box center [510, 139] width 10 height 8
checkbox input "true"
click at [640, 385] on icon at bounding box center [636, 383] width 9 height 10
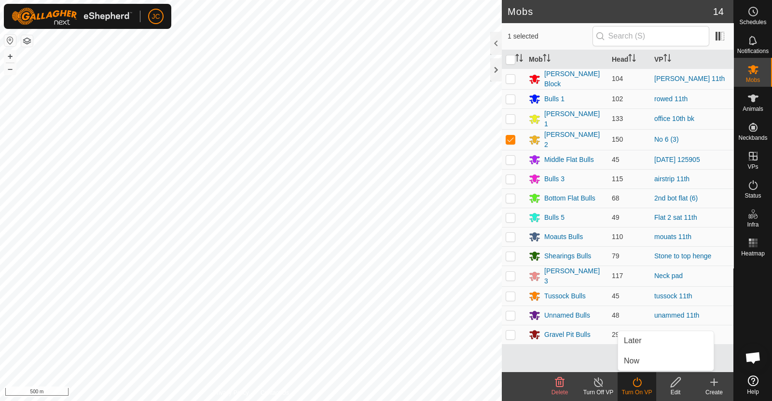
click at [644, 367] on link "Now" at bounding box center [665, 361] width 95 height 19
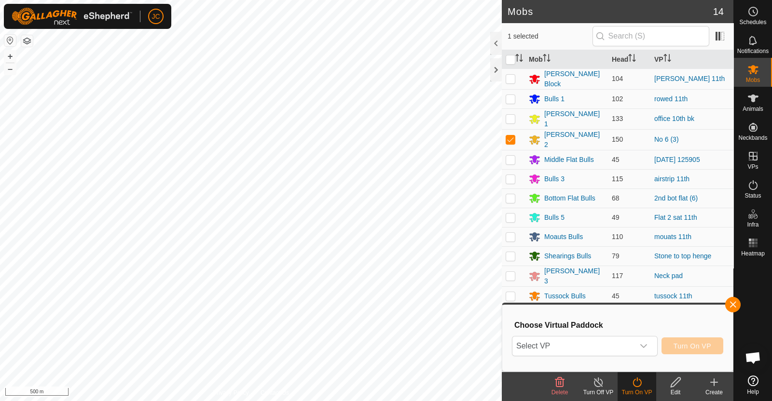
click at [641, 346] on icon "dropdown trigger" at bounding box center [643, 346] width 8 height 8
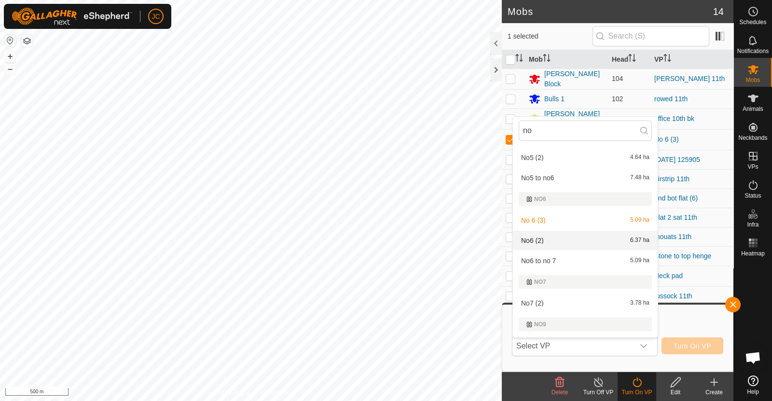
scroll to position [40, 0]
type input "no"
click at [575, 258] on li "No6 to no 7 5.09 ha" at bounding box center [585, 260] width 145 height 19
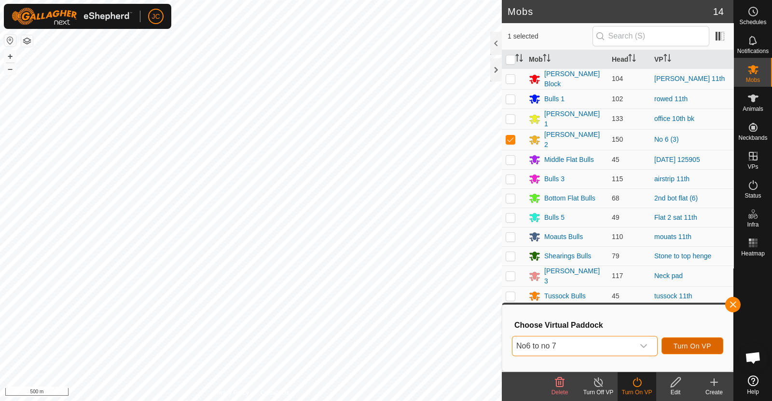
click at [700, 342] on span "Turn On VP" at bounding box center [692, 346] width 38 height 8
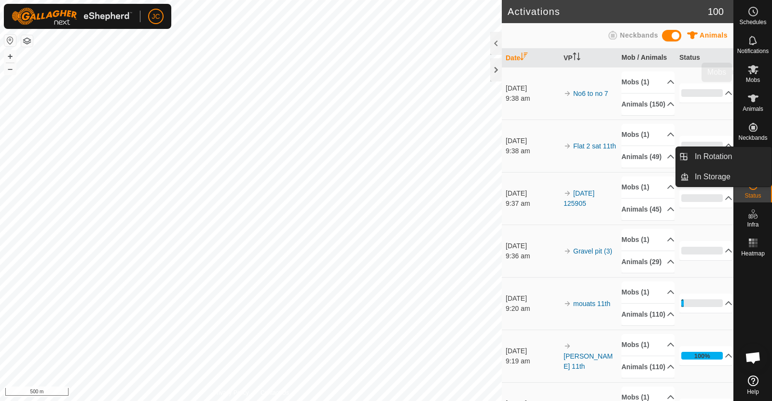
click at [758, 71] on icon at bounding box center [753, 70] width 12 height 12
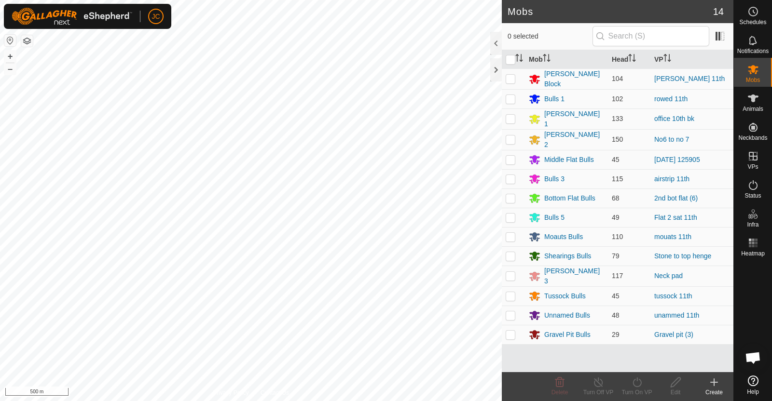
click at [509, 272] on p-checkbox at bounding box center [510, 276] width 10 height 8
checkbox input "true"
click at [636, 390] on div "Turn On VP" at bounding box center [636, 392] width 39 height 9
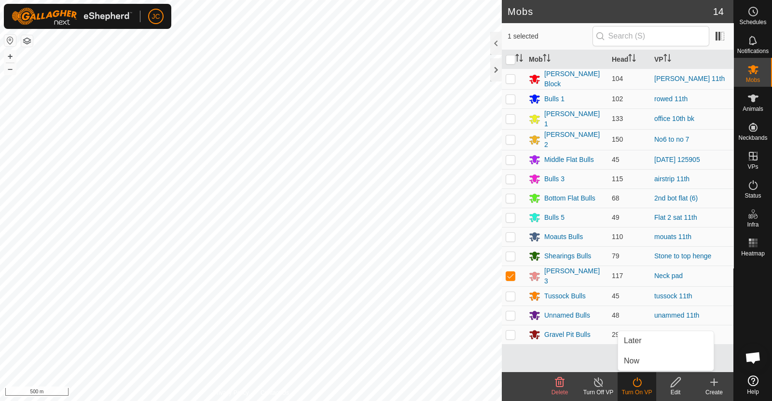
click at [631, 356] on link "Now" at bounding box center [665, 361] width 95 height 19
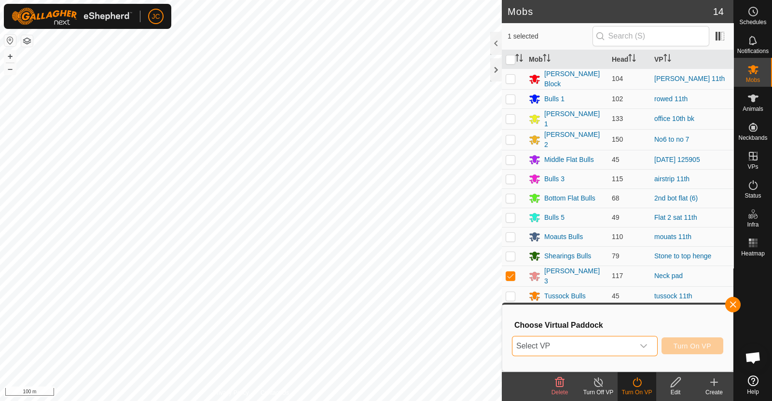
click at [572, 345] on span "Select VP" at bounding box center [573, 346] width 122 height 19
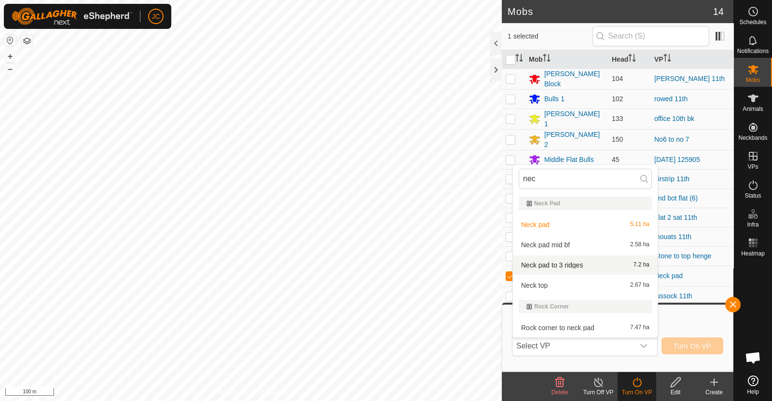
type input "nec"
click at [588, 263] on li "Neck pad to 3 ridges 7.2 ha" at bounding box center [585, 265] width 145 height 19
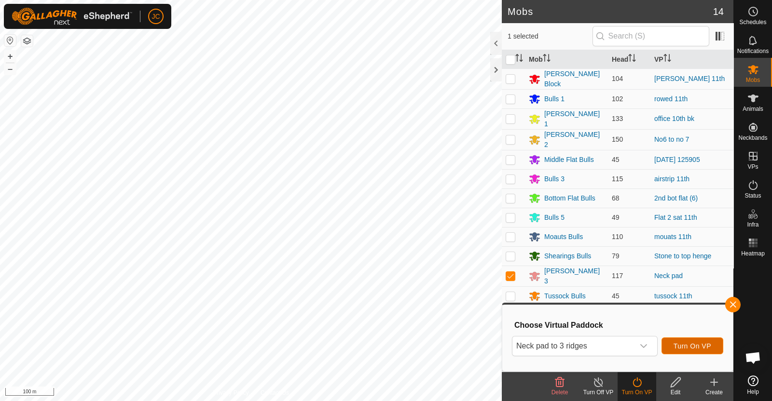
click at [706, 345] on span "Turn On VP" at bounding box center [692, 346] width 38 height 8
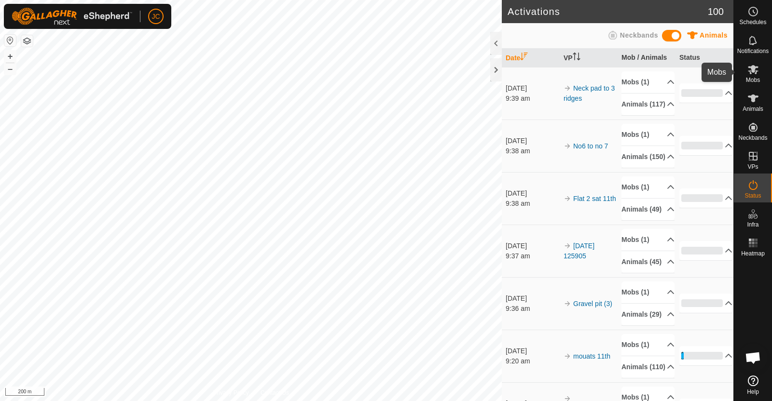
click at [750, 68] on icon at bounding box center [752, 69] width 11 height 9
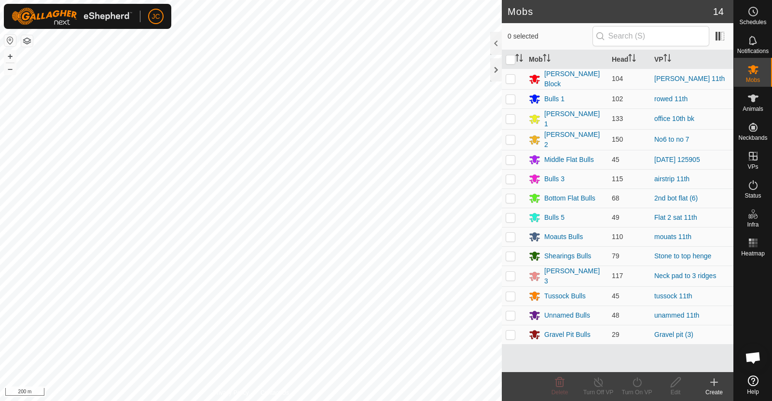
click at [509, 254] on p-checkbox at bounding box center [510, 256] width 10 height 8
checkbox input "true"
click at [641, 380] on icon at bounding box center [637, 383] width 12 height 12
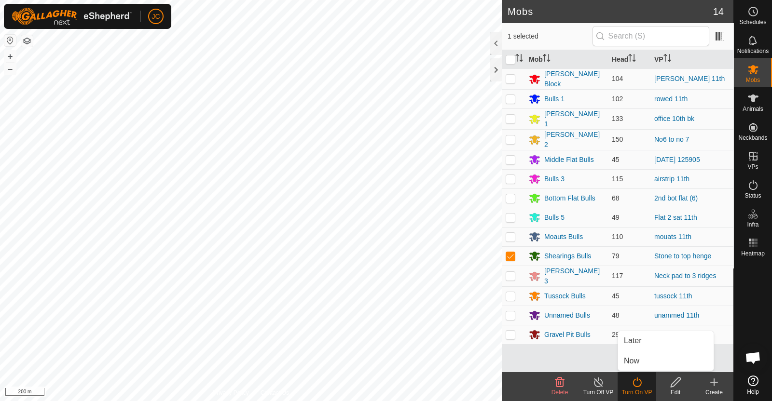
click at [641, 365] on link "Now" at bounding box center [665, 361] width 95 height 19
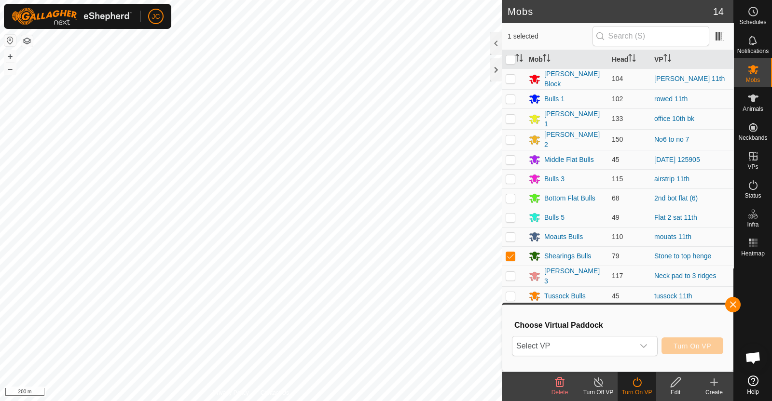
click at [632, 343] on span "Select VP" at bounding box center [573, 346] width 122 height 19
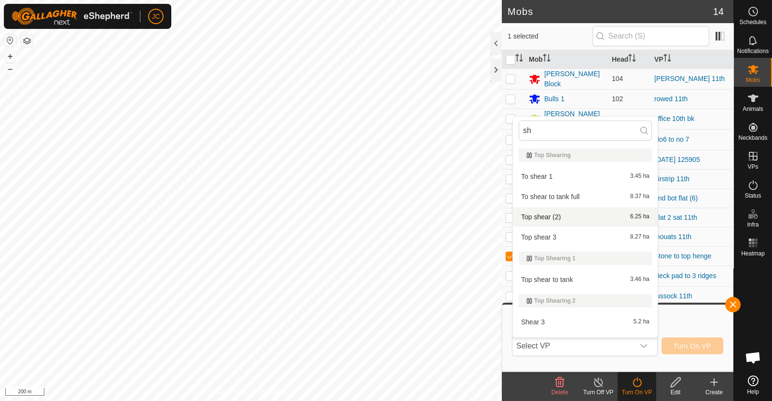
type input "sh"
click at [561, 216] on li "Top shear (2) 6.25 ha" at bounding box center [585, 216] width 145 height 19
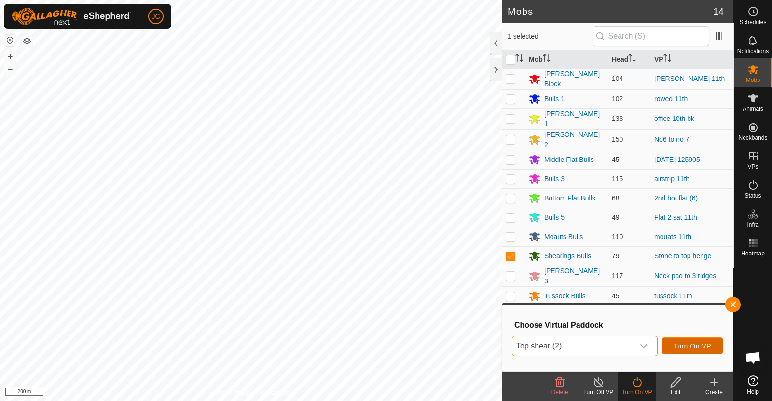
click at [709, 344] on span "Turn On VP" at bounding box center [692, 346] width 38 height 8
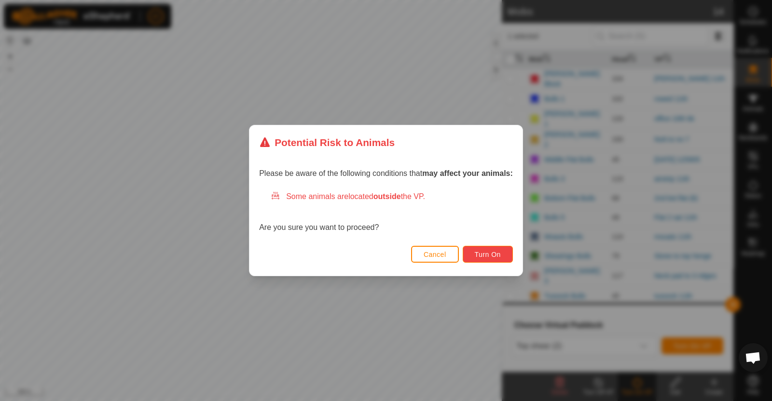
click at [494, 255] on span "Turn On" at bounding box center [487, 255] width 26 height 8
